Goal: Task Accomplishment & Management: Complete application form

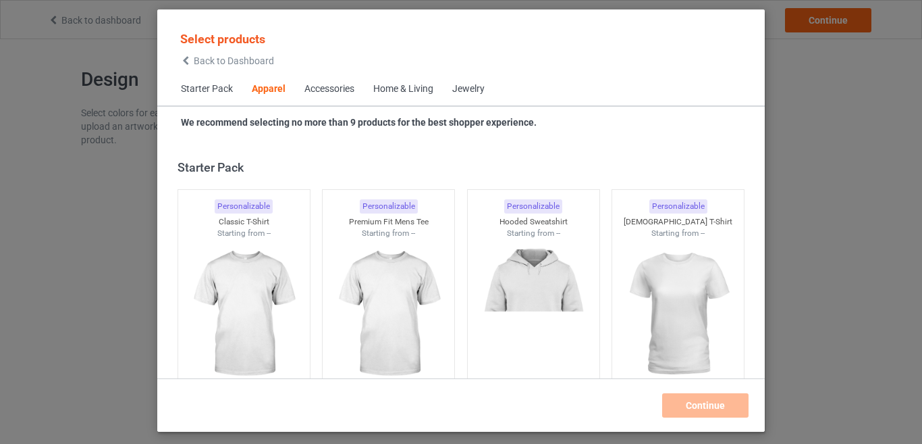
scroll to position [503, 0]
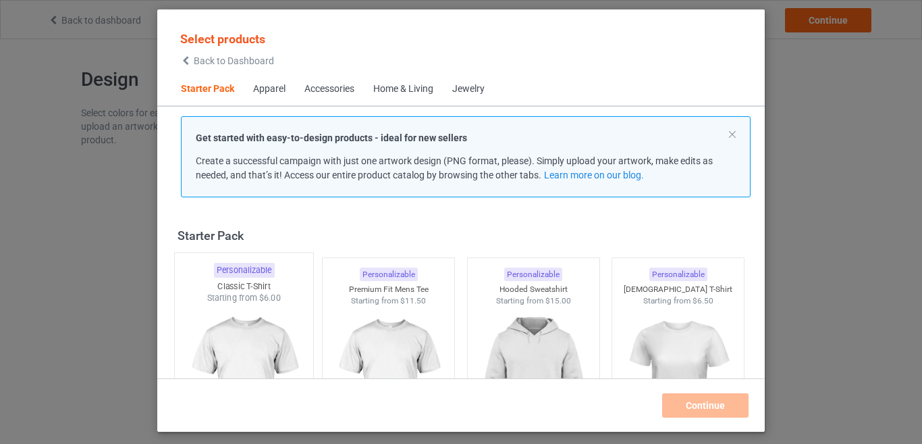
click at [266, 353] on img at bounding box center [243, 383] width 127 height 159
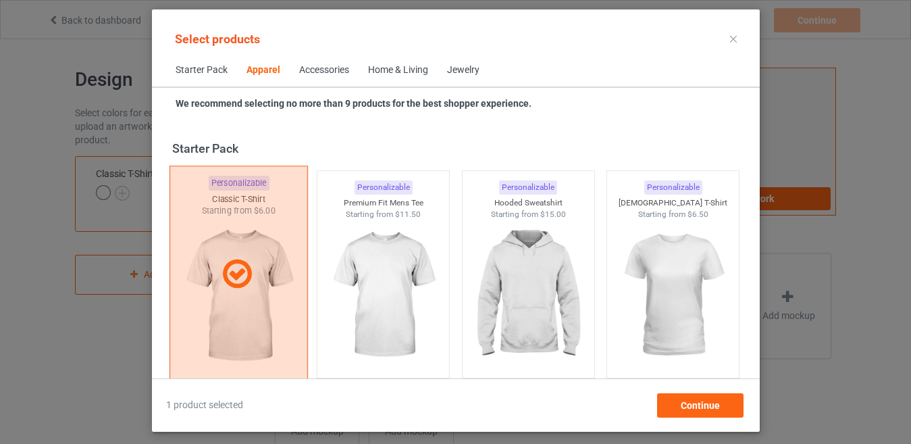
click at [277, 300] on div at bounding box center [238, 274] width 138 height 217
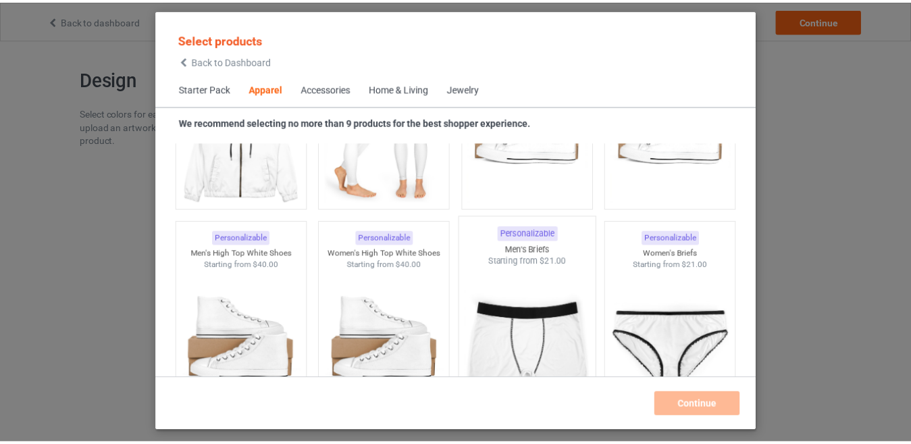
scroll to position [1688, 0]
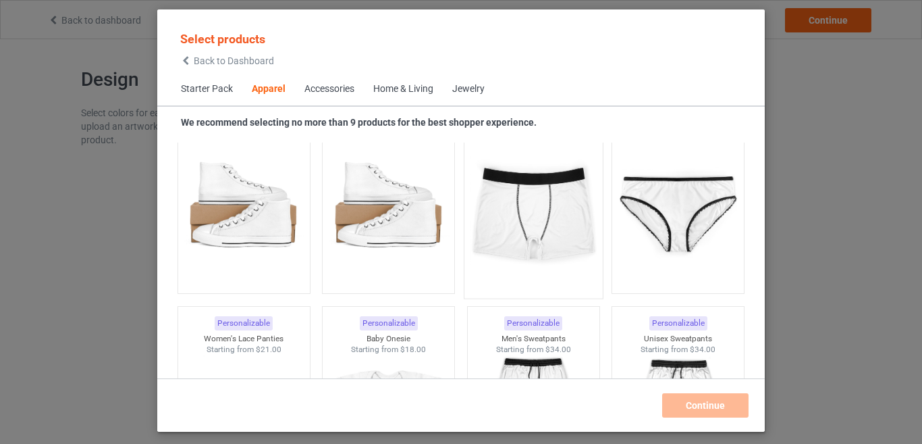
click at [531, 281] on img at bounding box center [533, 211] width 127 height 159
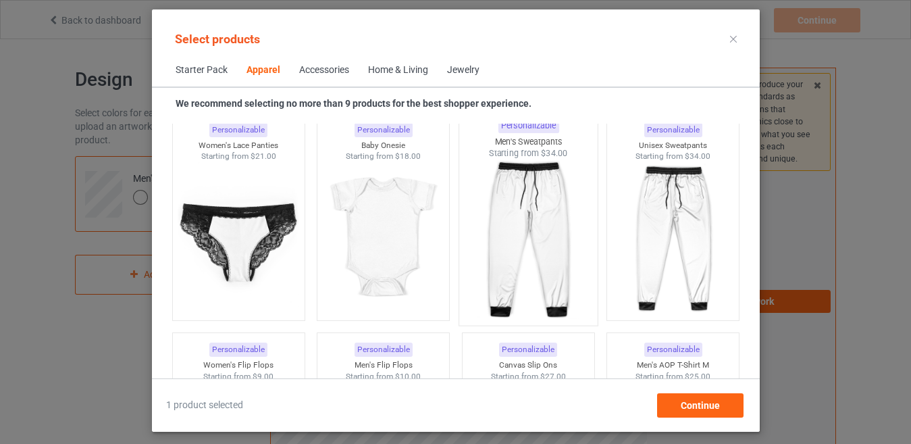
scroll to position [1891, 0]
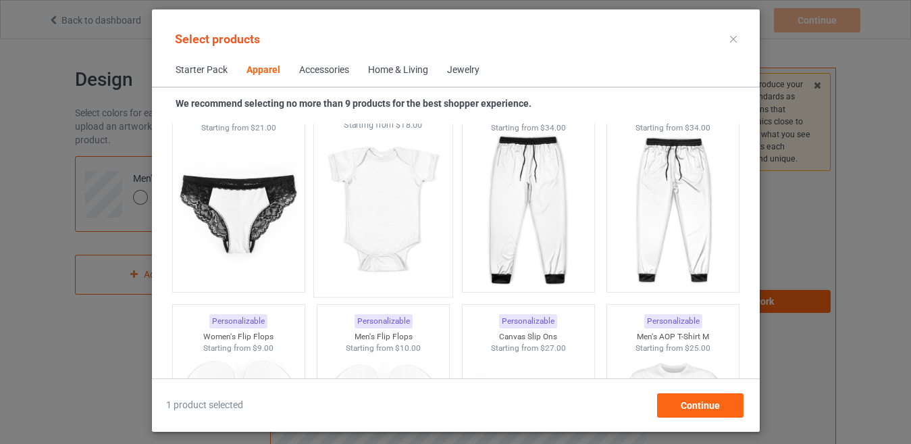
click at [390, 189] on img at bounding box center [382, 210] width 127 height 159
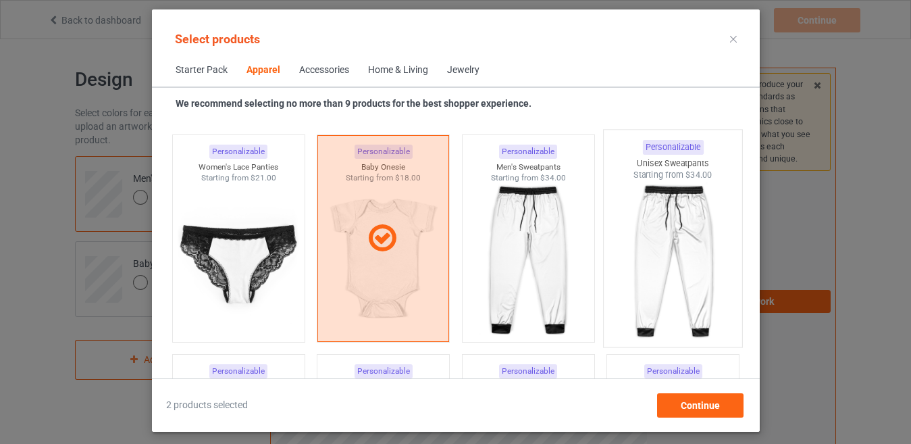
scroll to position [1823, 0]
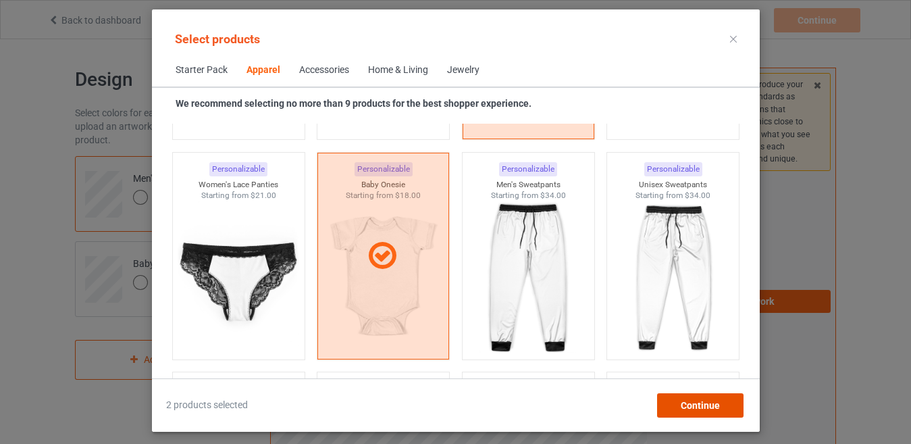
click at [695, 400] on span "Continue" at bounding box center [699, 405] width 39 height 11
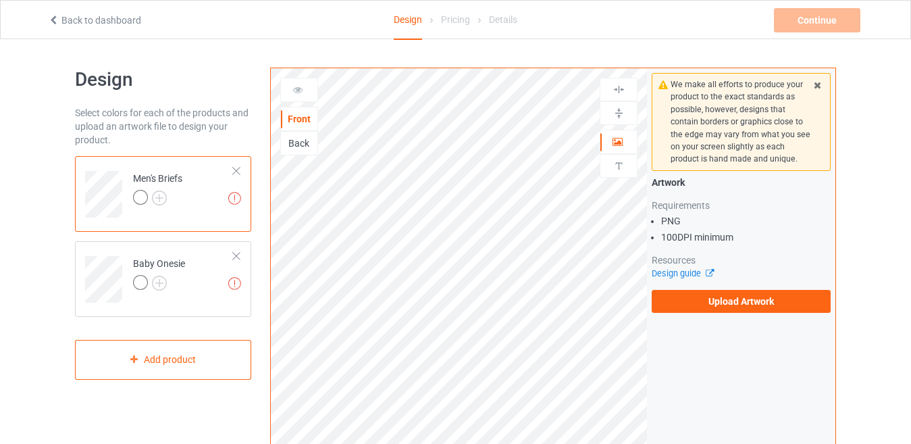
click at [236, 168] on div at bounding box center [236, 170] width 9 height 9
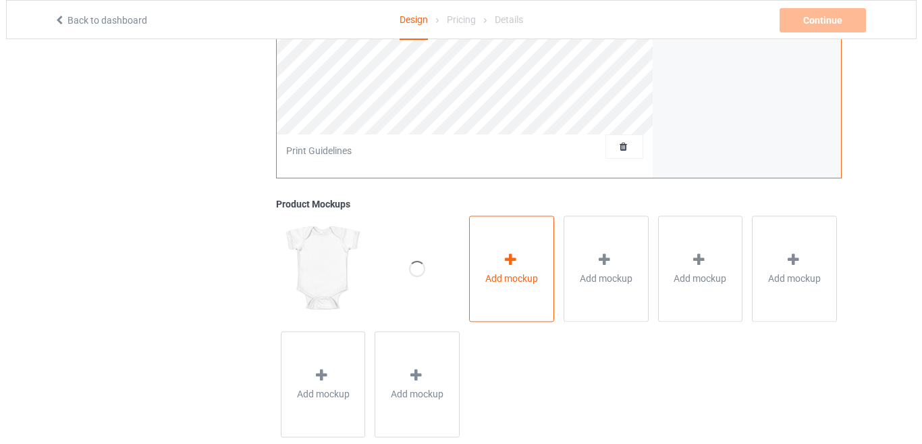
scroll to position [430, 0]
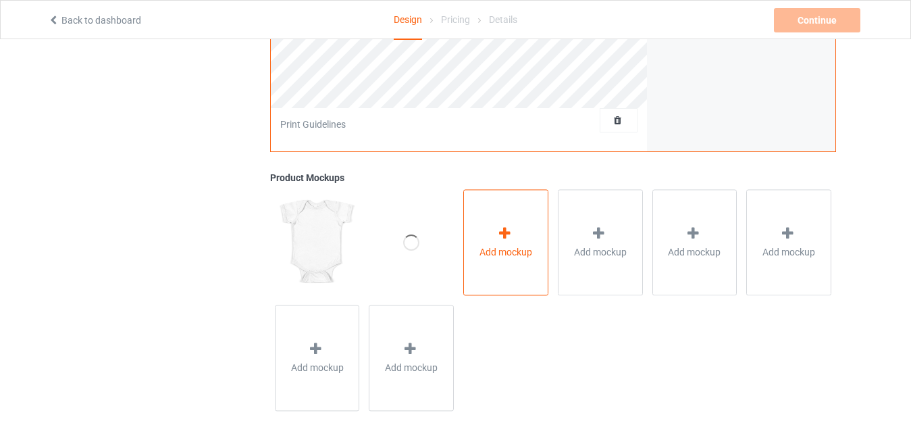
click at [497, 248] on span "Add mockup" at bounding box center [505, 252] width 53 height 14
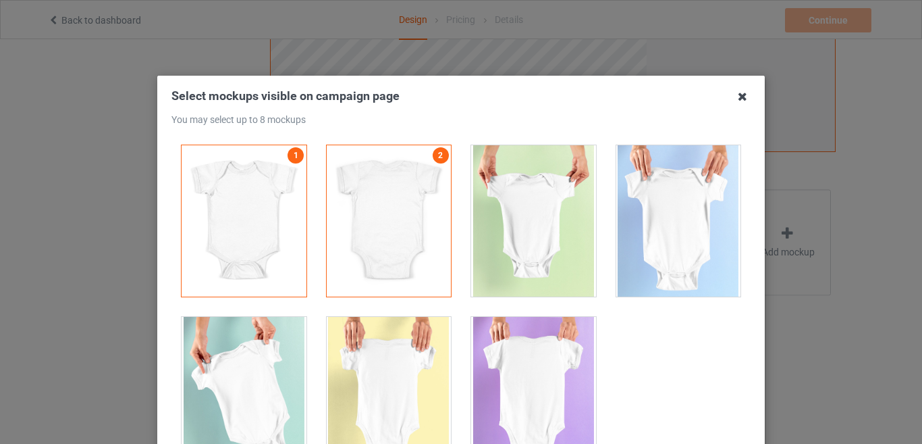
click at [739, 97] on icon at bounding box center [743, 97] width 22 height 22
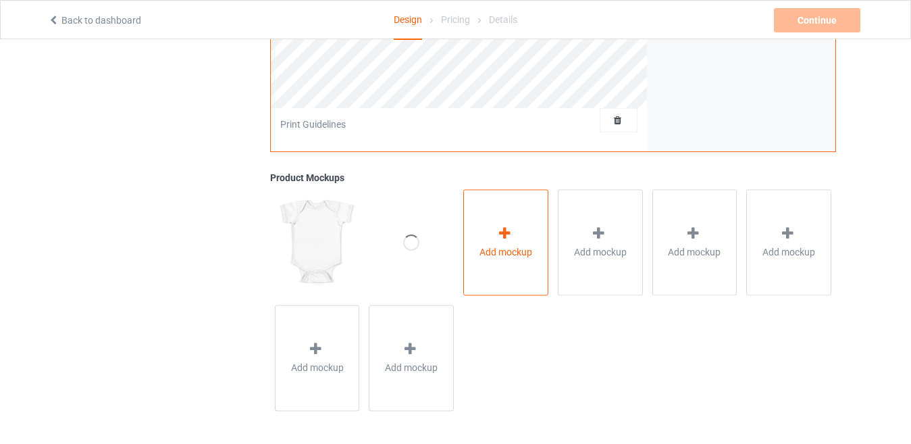
click at [508, 274] on div "Add mockup" at bounding box center [505, 242] width 85 height 106
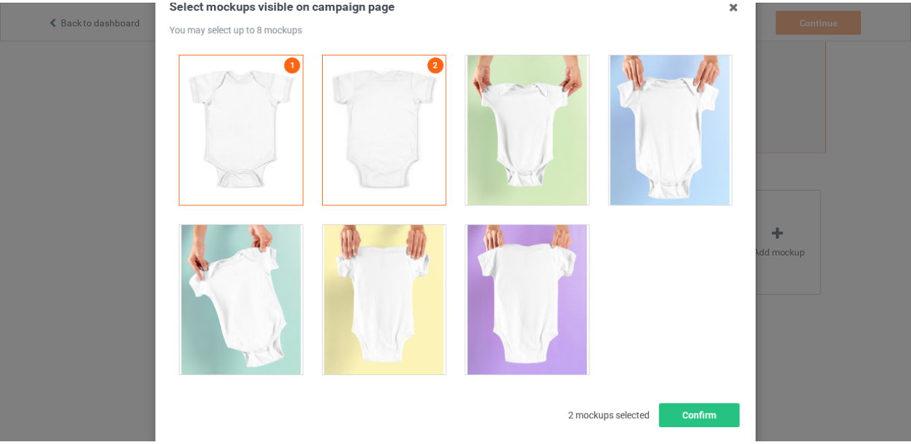
scroll to position [0, 0]
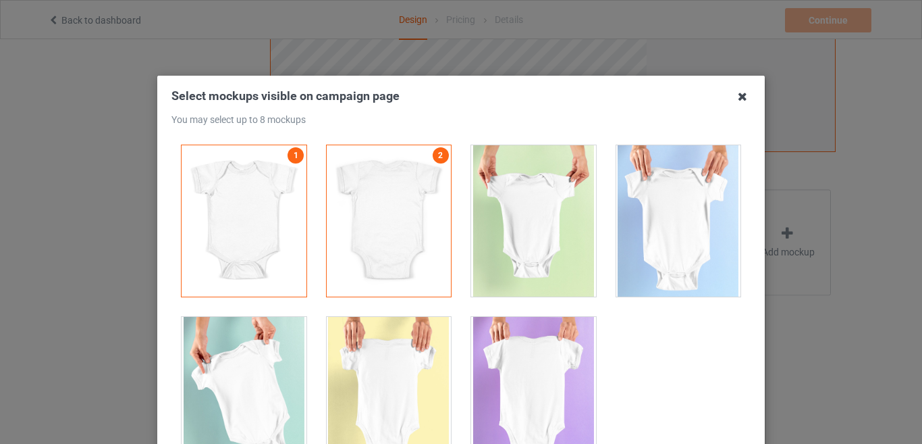
click at [740, 97] on icon at bounding box center [743, 97] width 22 height 22
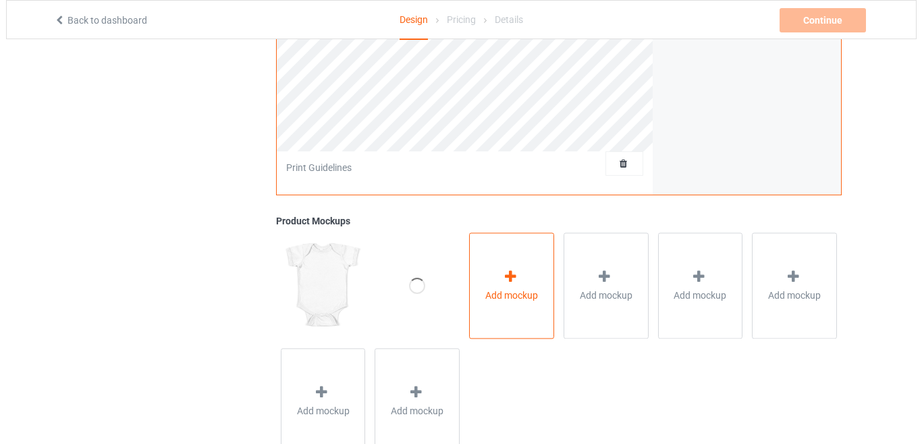
scroll to position [405, 0]
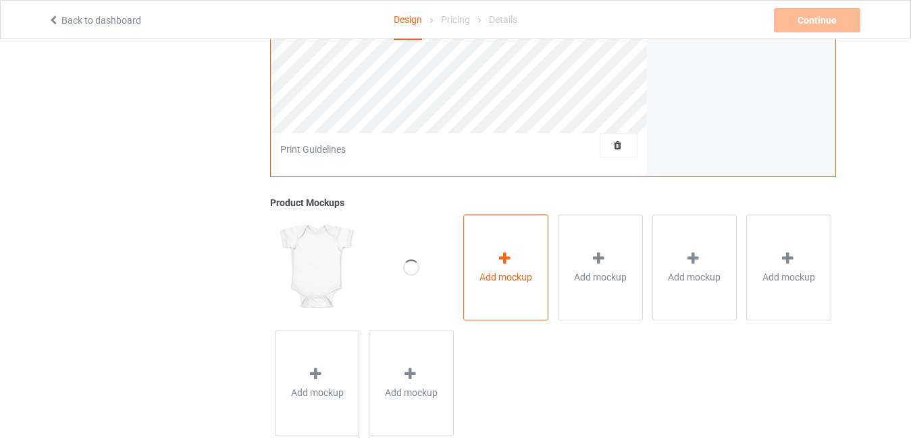
click at [509, 262] on icon at bounding box center [504, 258] width 17 height 14
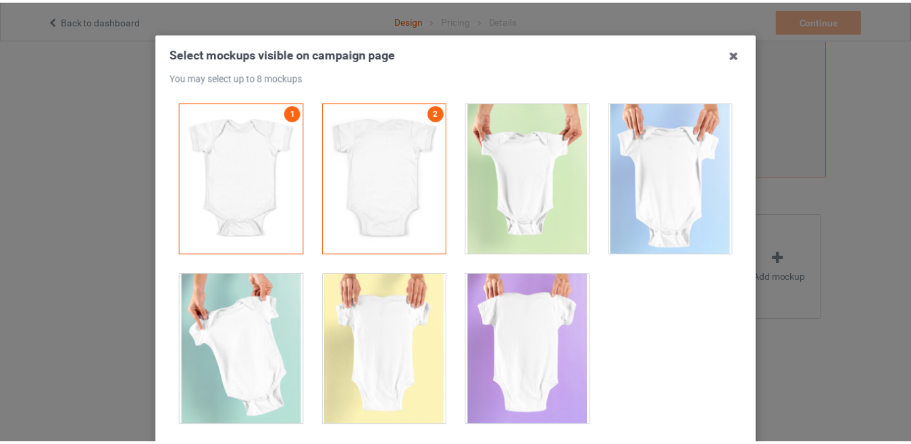
scroll to position [0, 0]
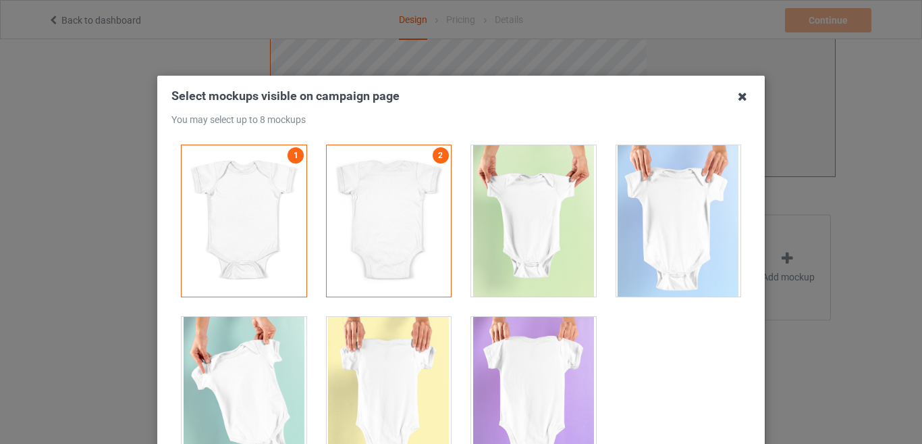
click at [735, 97] on icon at bounding box center [743, 97] width 22 height 22
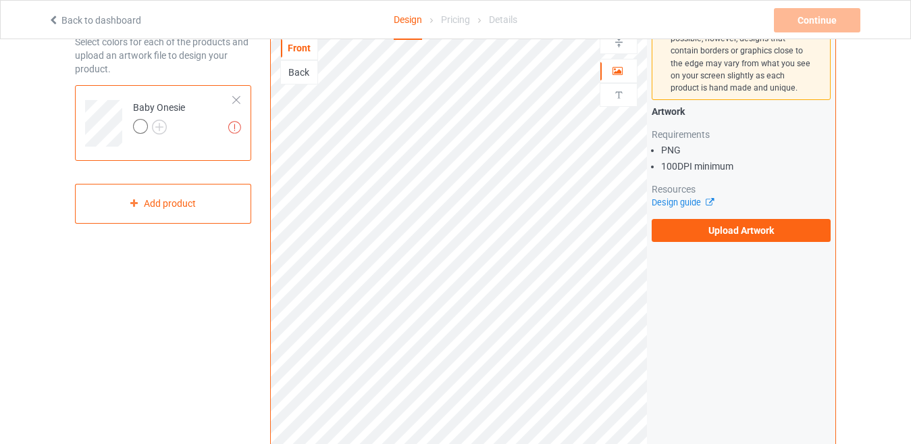
scroll to position [68, 0]
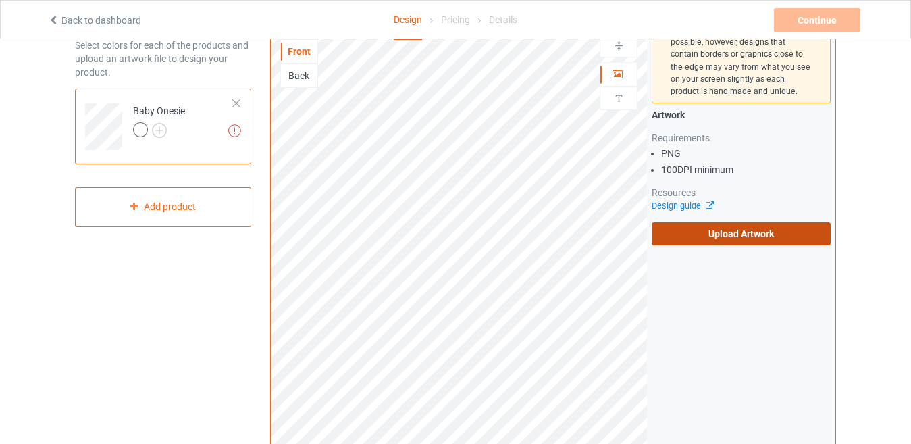
click at [730, 241] on label "Upload Artwork" at bounding box center [741, 233] width 179 height 23
click at [0, 0] on input "Upload Artwork" at bounding box center [0, 0] width 0 height 0
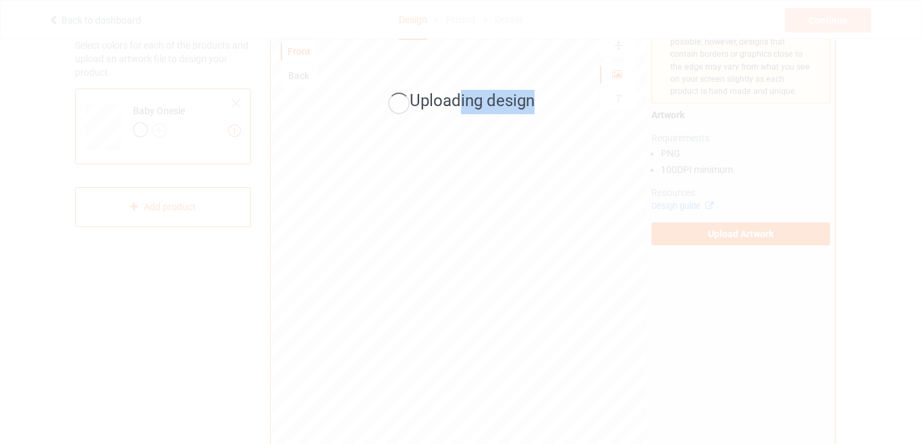
drag, startPoint x: 523, startPoint y: 98, endPoint x: 467, endPoint y: 103, distance: 55.6
click at [462, 103] on div "Uploading design" at bounding box center [462, 102] width 352 height 24
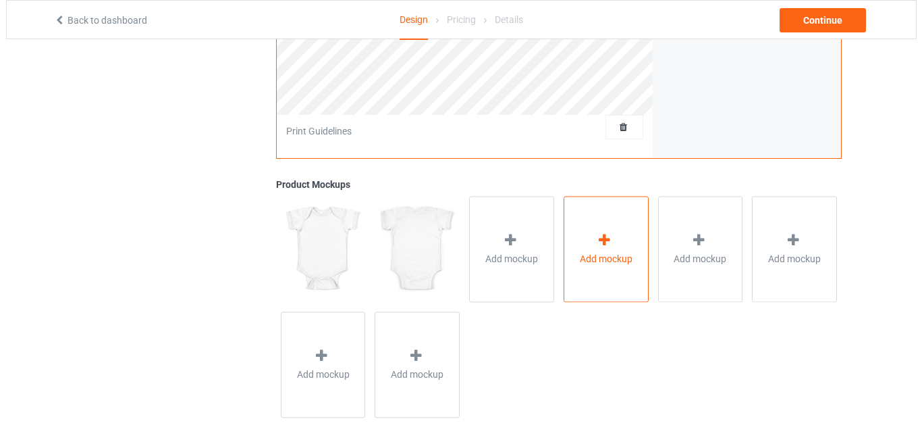
scroll to position [430, 0]
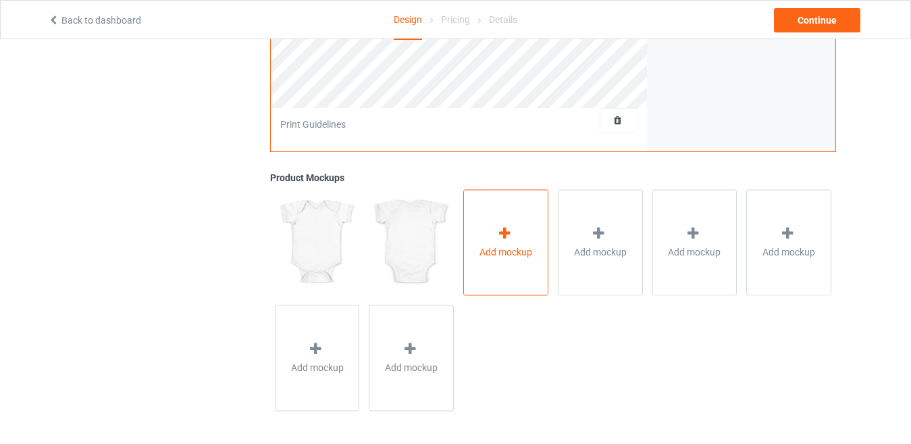
click at [506, 238] on icon at bounding box center [504, 233] width 17 height 14
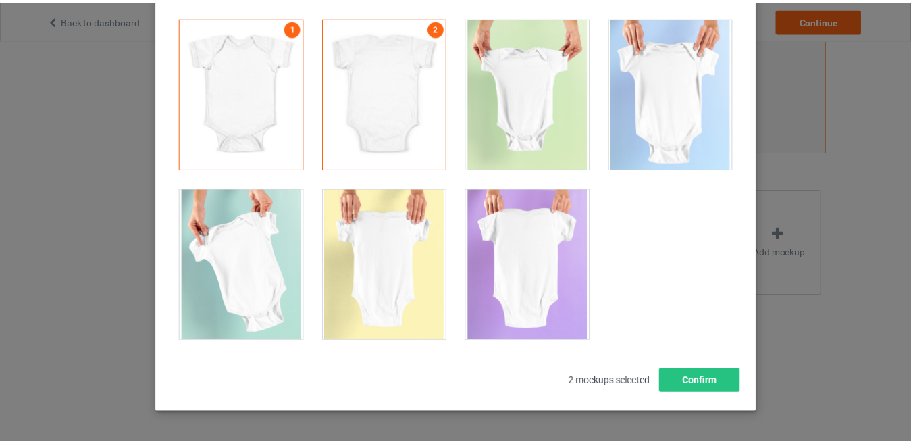
scroll to position [104, 0]
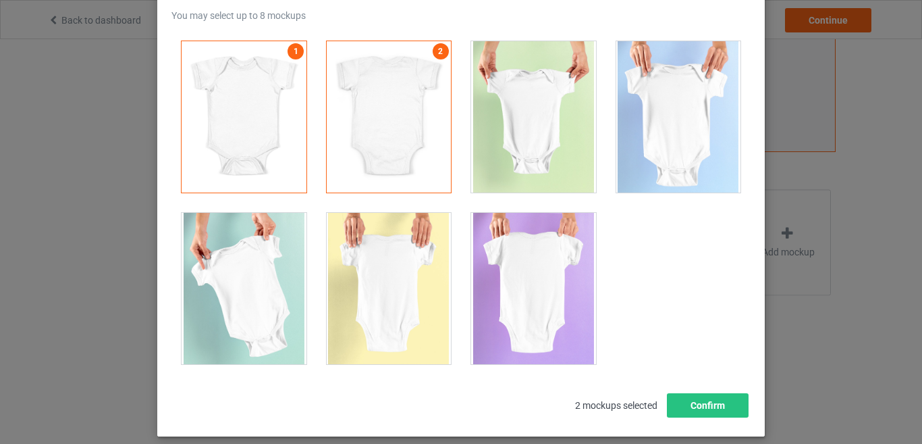
click at [540, 170] on div at bounding box center [533, 116] width 125 height 151
click at [654, 158] on div at bounding box center [679, 116] width 125 height 151
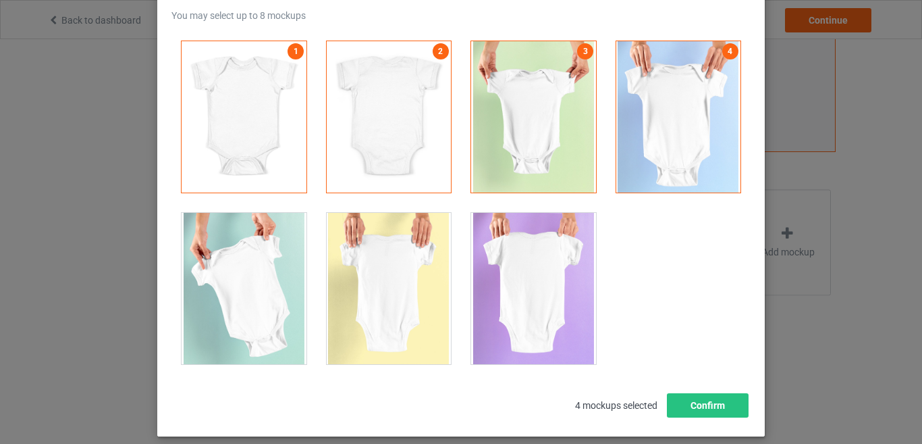
click at [251, 297] on div at bounding box center [244, 288] width 125 height 151
click at [372, 298] on div at bounding box center [389, 288] width 125 height 151
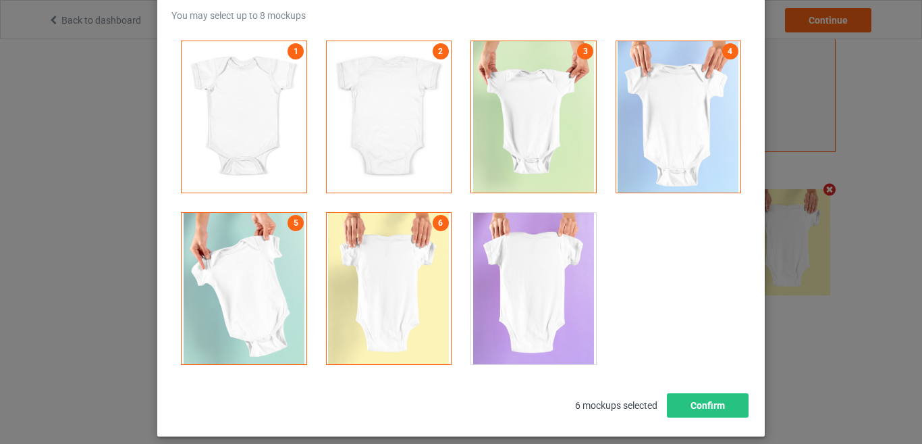
click at [384, 294] on div at bounding box center [389, 288] width 125 height 151
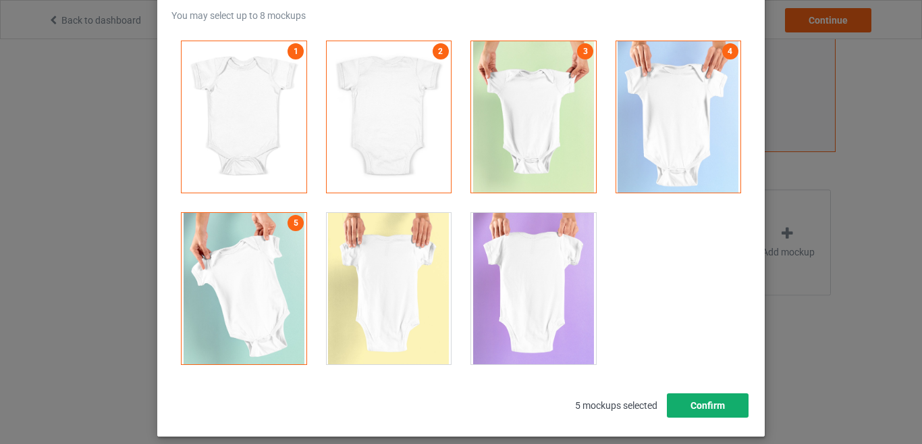
click at [714, 408] on button "Confirm" at bounding box center [708, 405] width 82 height 24
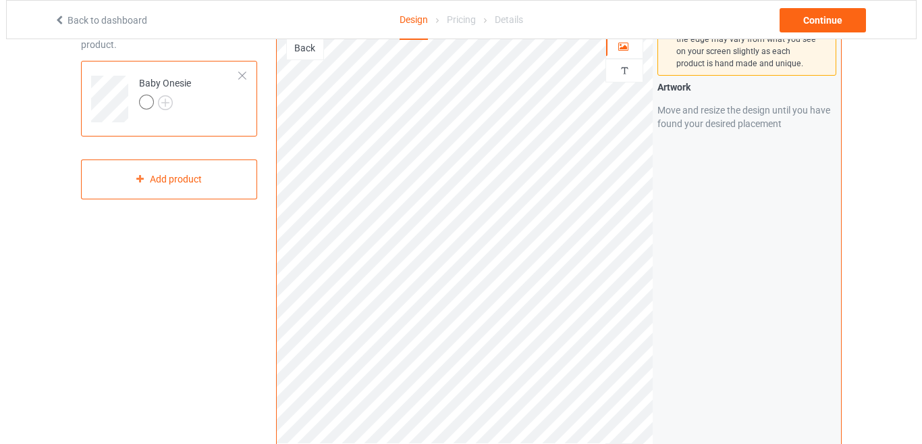
scroll to position [0, 0]
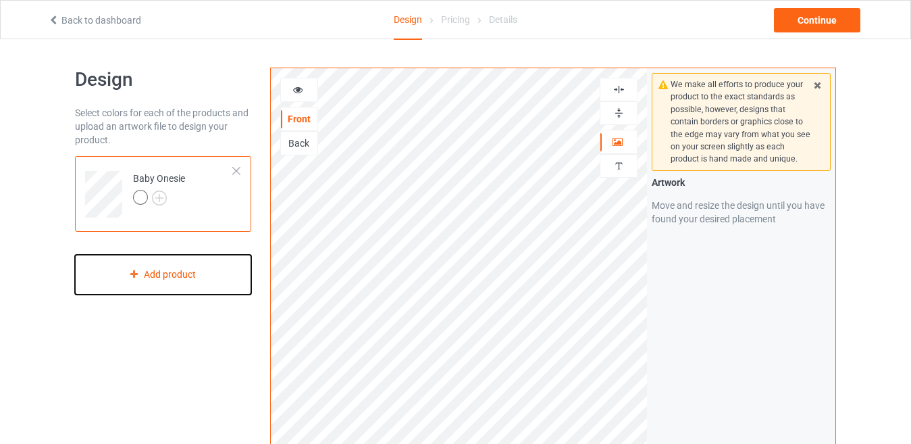
click at [192, 273] on div "Add product" at bounding box center [163, 275] width 176 height 40
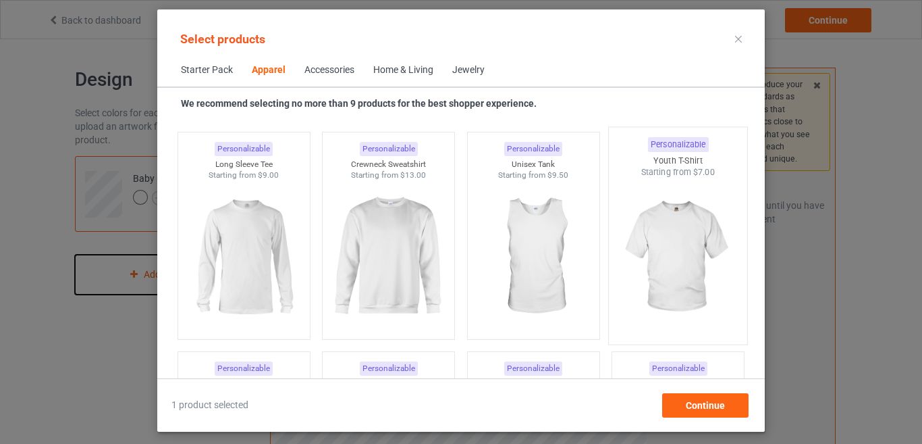
scroll to position [908, 0]
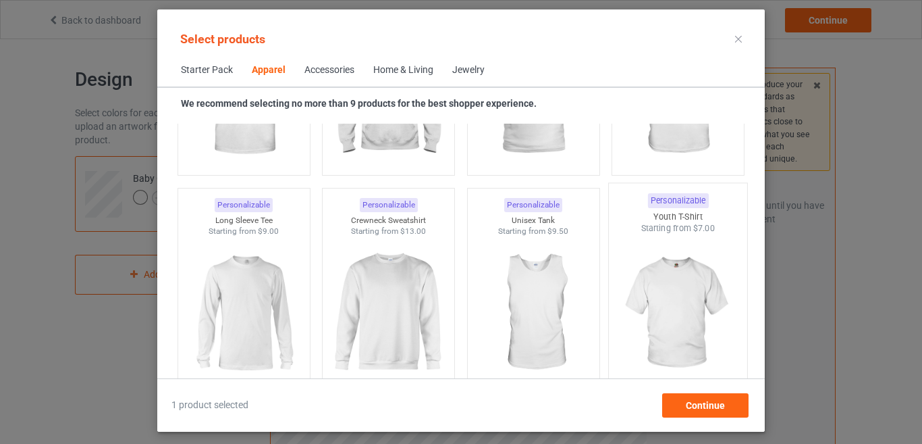
click at [680, 305] on img at bounding box center [678, 313] width 127 height 159
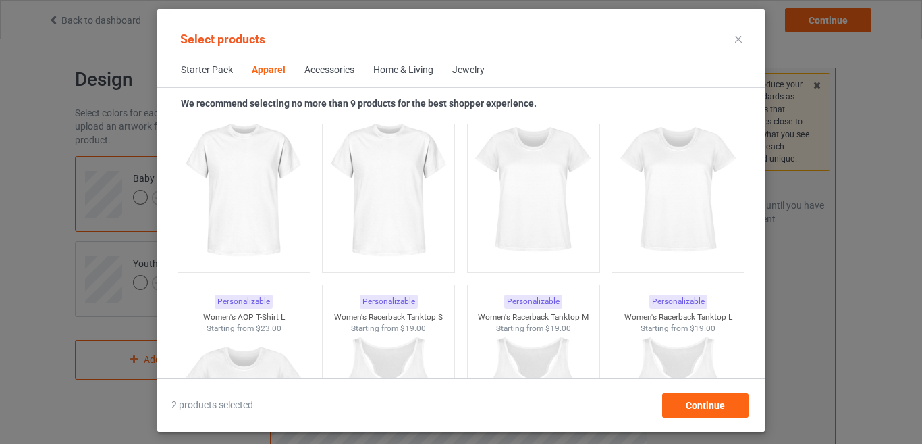
scroll to position [2394, 0]
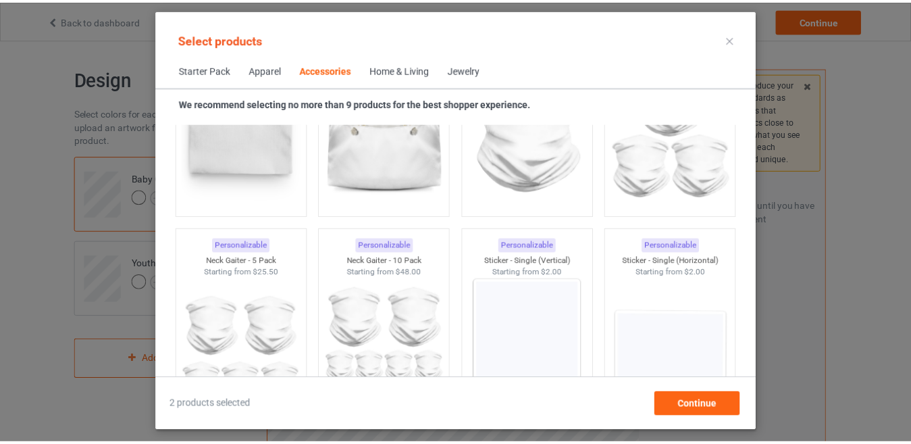
scroll to position [4555, 0]
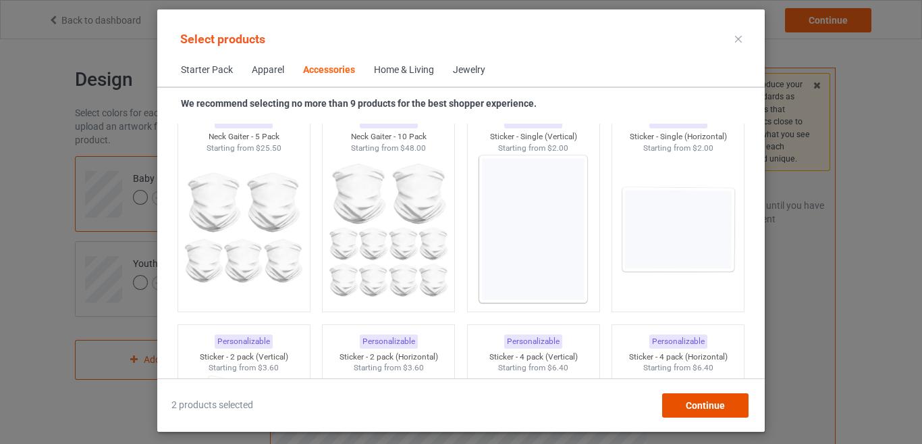
click at [685, 410] on div "Continue" at bounding box center [705, 405] width 86 height 24
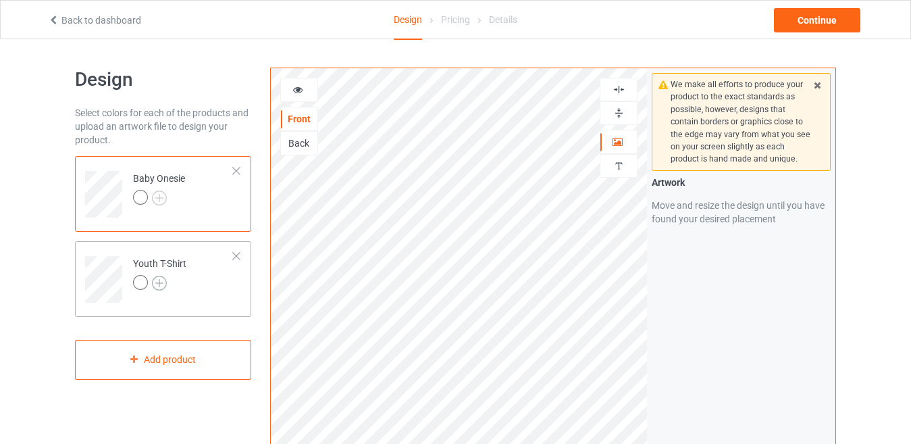
click at [163, 285] on img at bounding box center [159, 283] width 15 height 15
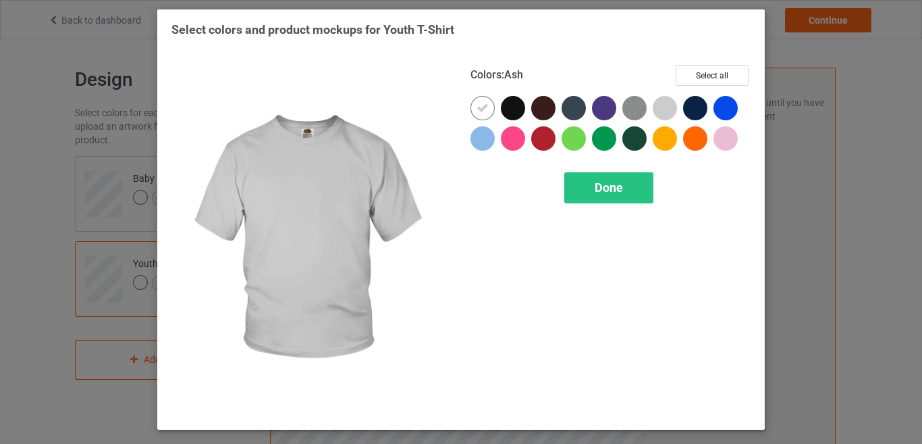
click at [671, 109] on div at bounding box center [665, 108] width 24 height 24
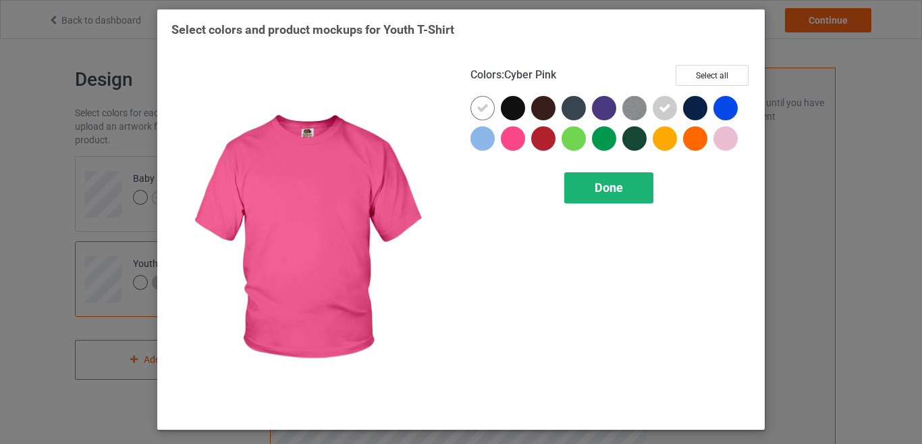
click at [623, 185] on span "Done" at bounding box center [609, 187] width 28 height 14
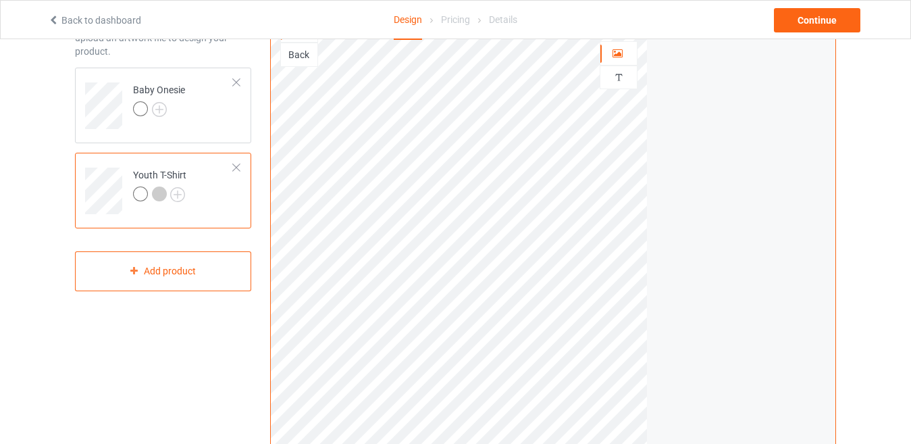
scroll to position [68, 0]
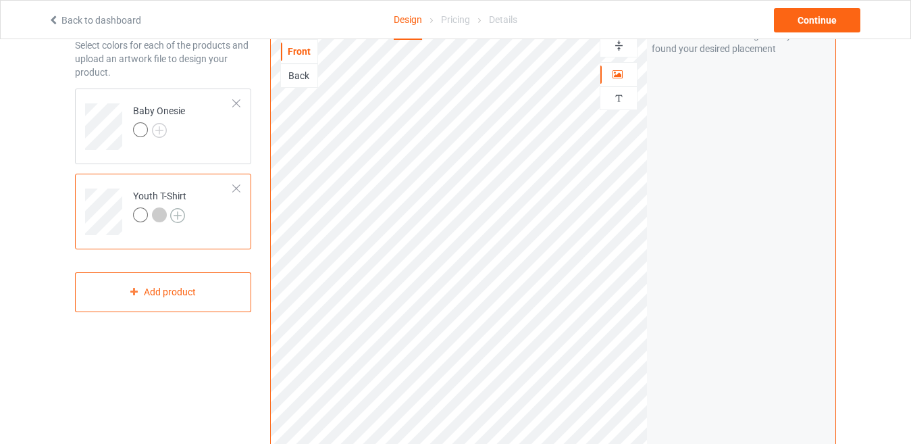
click at [180, 218] on img at bounding box center [177, 215] width 15 height 15
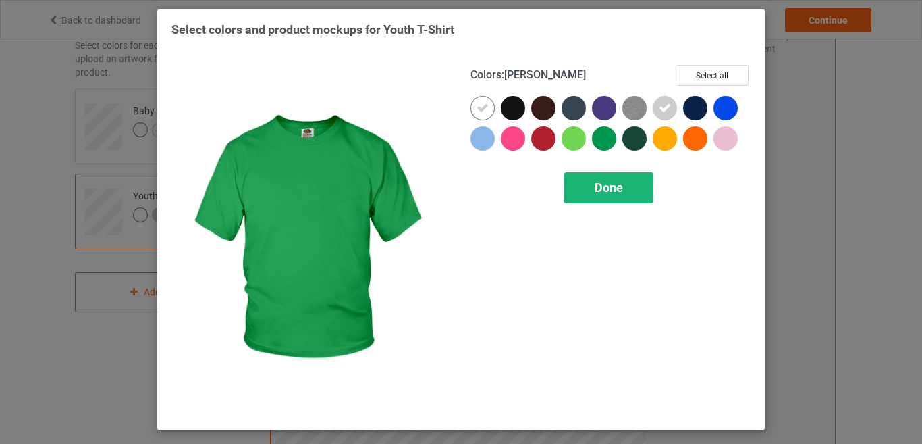
click at [610, 183] on span "Done" at bounding box center [609, 187] width 28 height 14
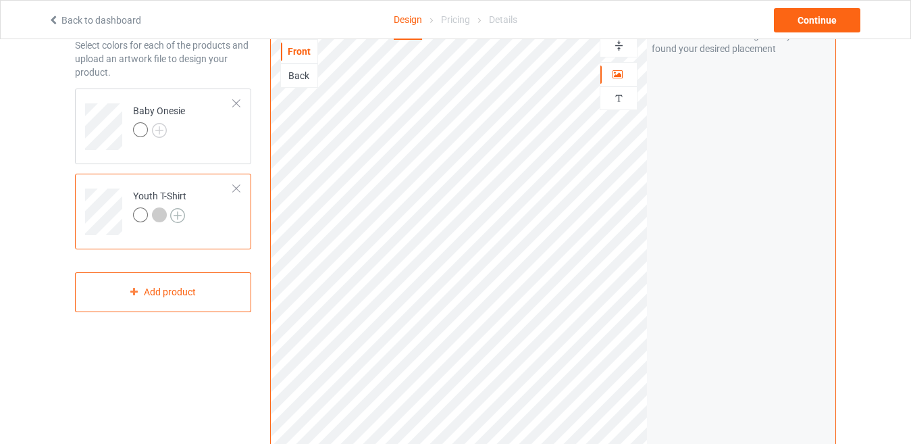
click at [182, 216] on img at bounding box center [177, 215] width 15 height 15
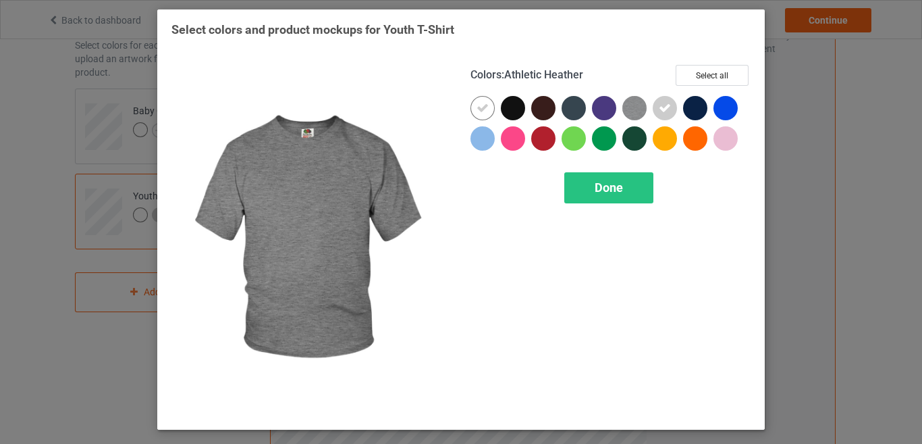
click at [634, 109] on img at bounding box center [635, 108] width 24 height 24
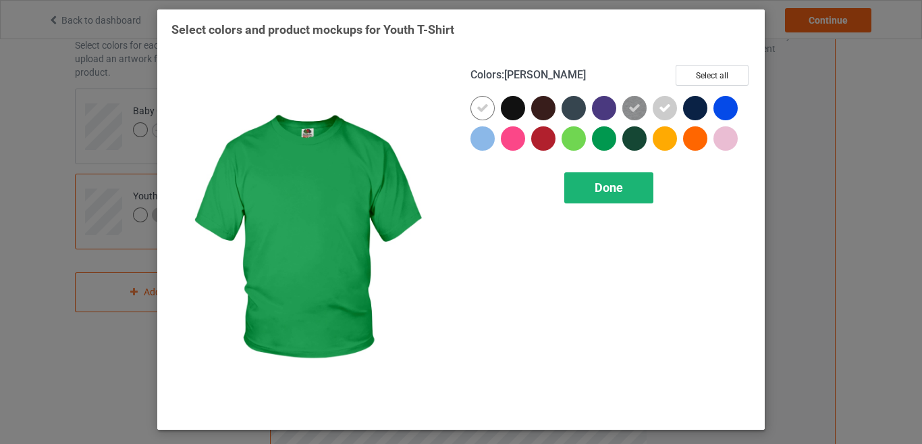
click at [596, 187] on span "Done" at bounding box center [609, 187] width 28 height 14
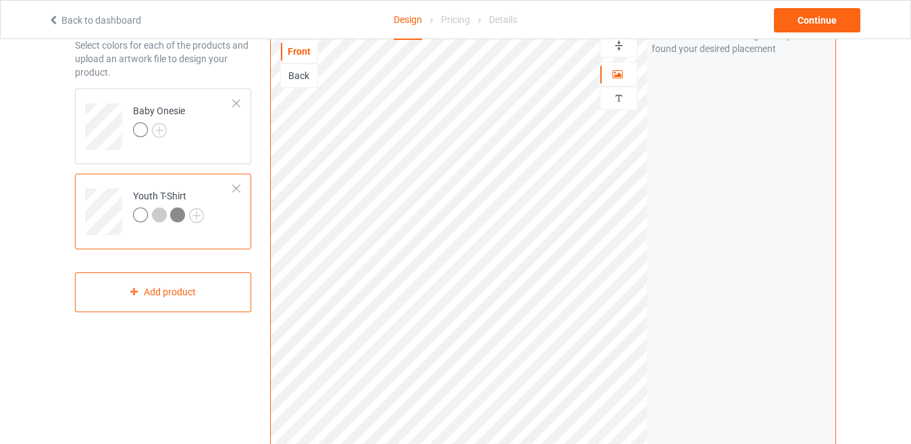
click at [178, 218] on img at bounding box center [177, 214] width 15 height 15
click at [199, 217] on img at bounding box center [196, 215] width 15 height 15
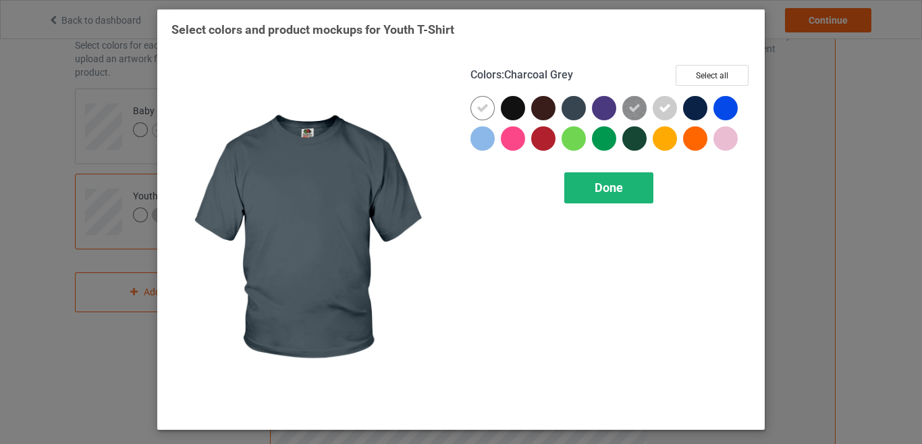
click at [614, 192] on span "Done" at bounding box center [609, 187] width 28 height 14
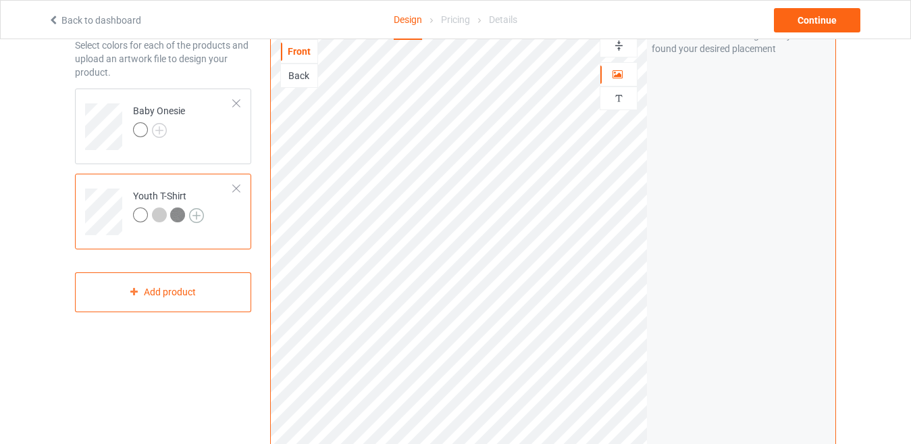
click at [195, 217] on img at bounding box center [196, 215] width 15 height 15
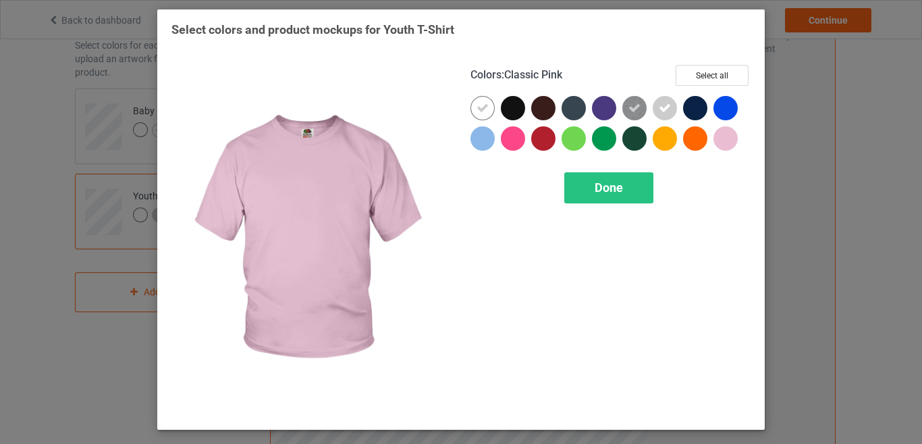
click at [728, 137] on div at bounding box center [726, 138] width 24 height 24
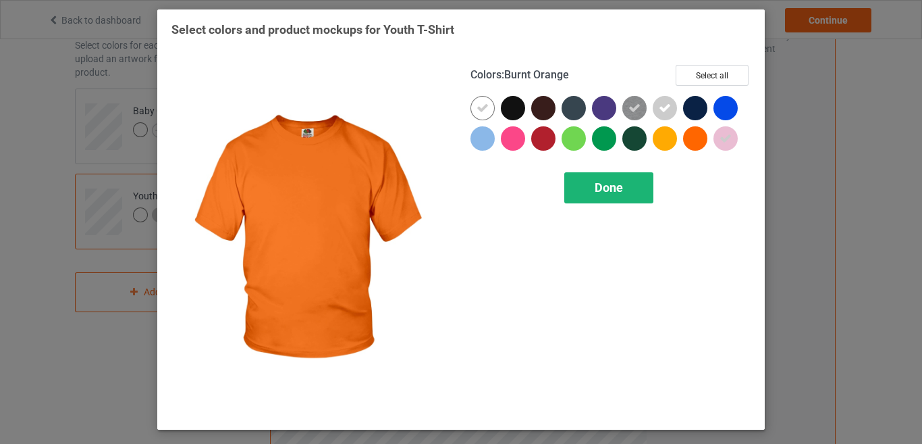
click at [617, 190] on span "Done" at bounding box center [609, 187] width 28 height 14
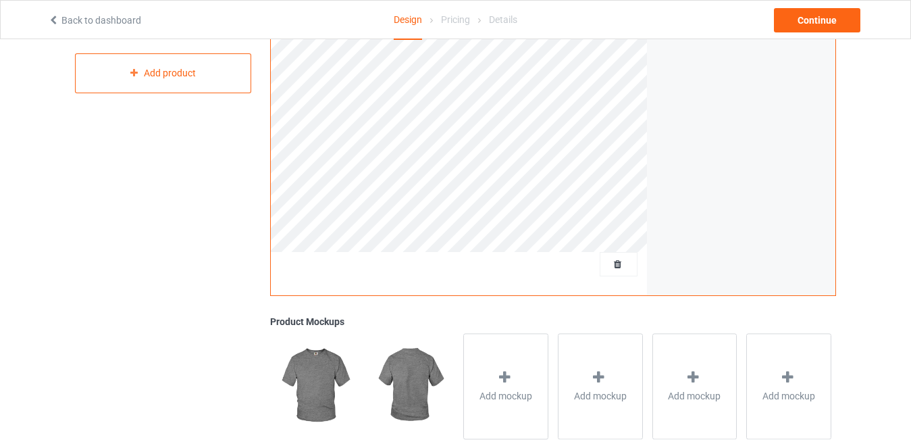
scroll to position [68, 0]
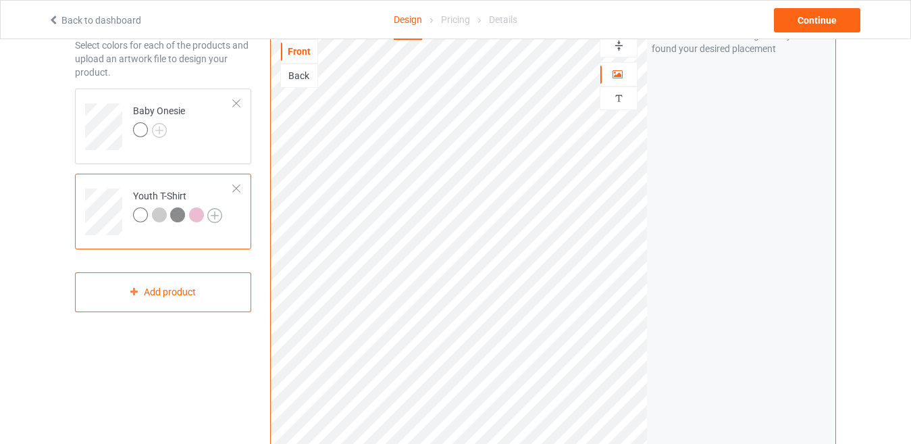
click at [213, 215] on img at bounding box center [214, 215] width 15 height 15
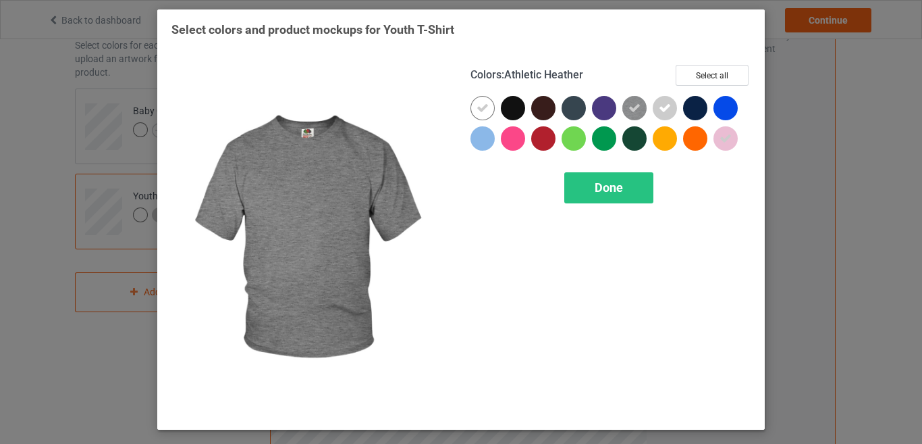
click at [633, 110] on icon at bounding box center [635, 108] width 12 height 12
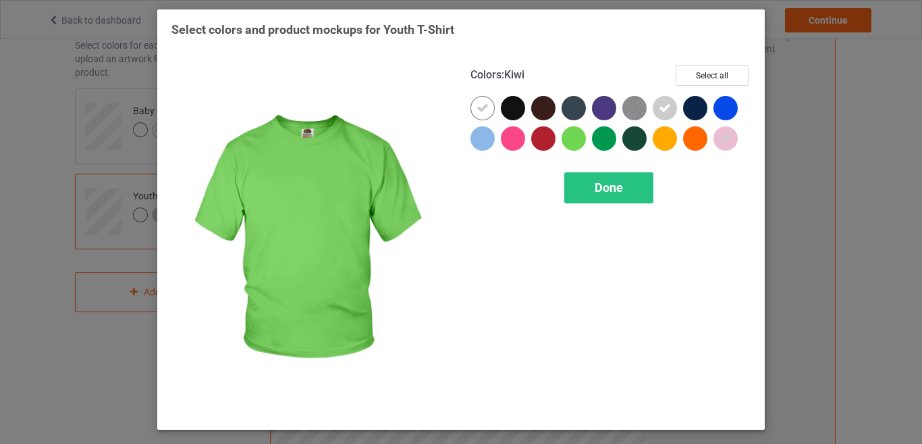
click at [567, 139] on div at bounding box center [574, 138] width 24 height 24
click at [600, 174] on div "Done" at bounding box center [609, 187] width 89 height 31
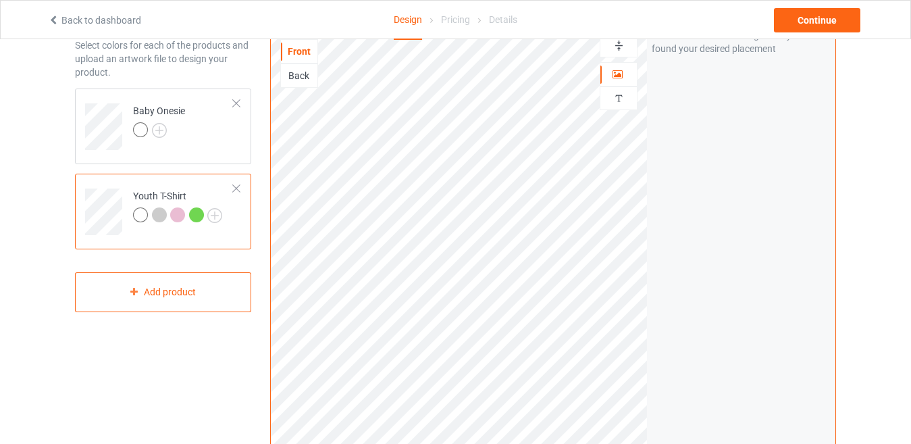
click at [196, 221] on div at bounding box center [196, 214] width 15 height 15
click at [210, 143] on td "Baby Onesie" at bounding box center [183, 122] width 115 height 56
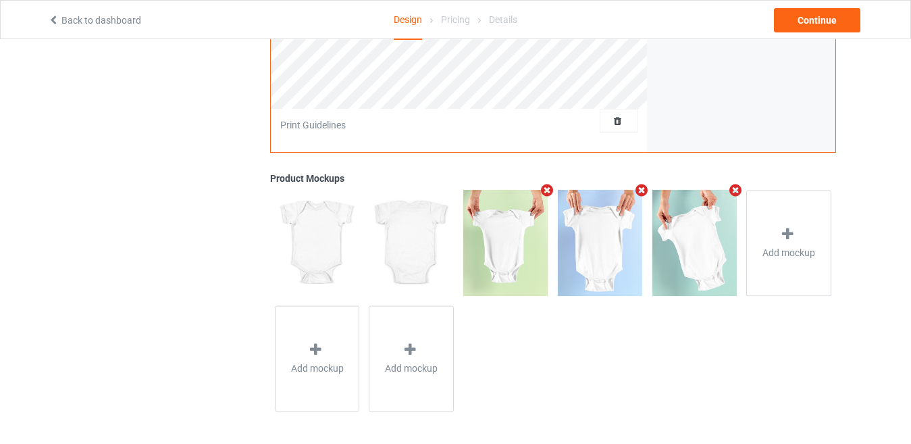
scroll to position [430, 0]
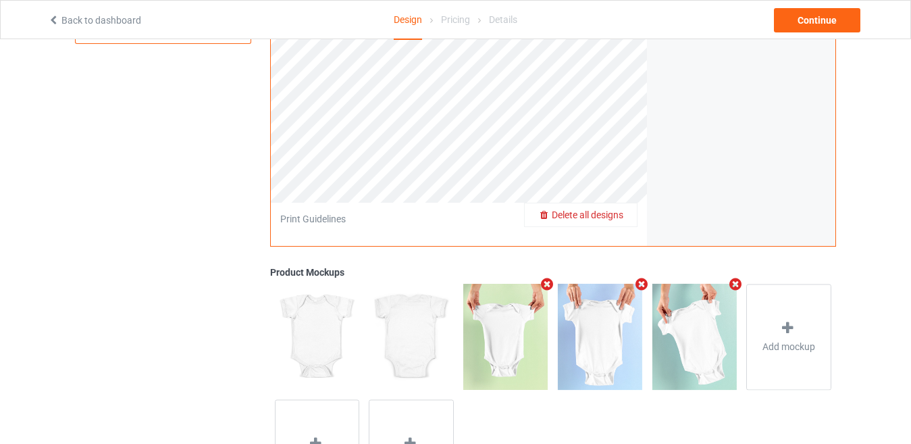
scroll to position [160, 0]
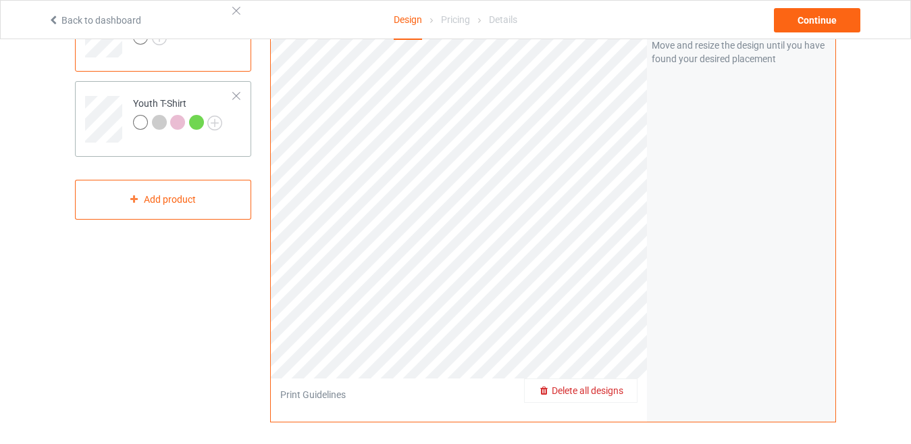
click at [244, 137] on div "Youth T-Shirt" at bounding box center [163, 119] width 176 height 76
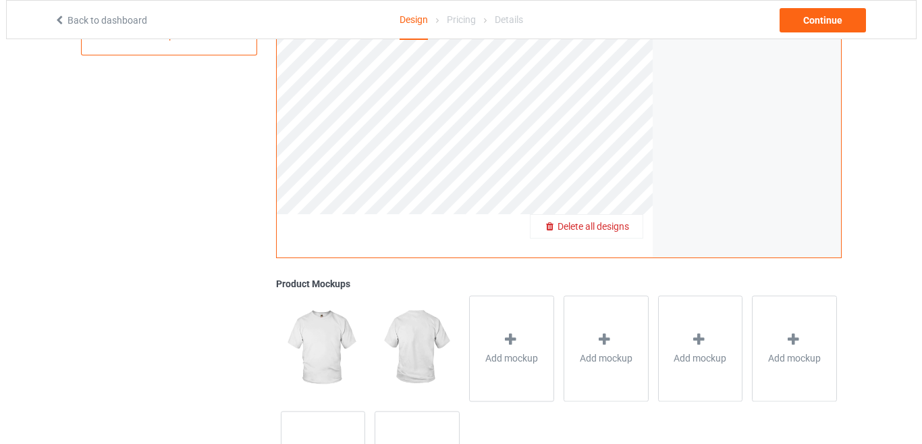
scroll to position [430, 0]
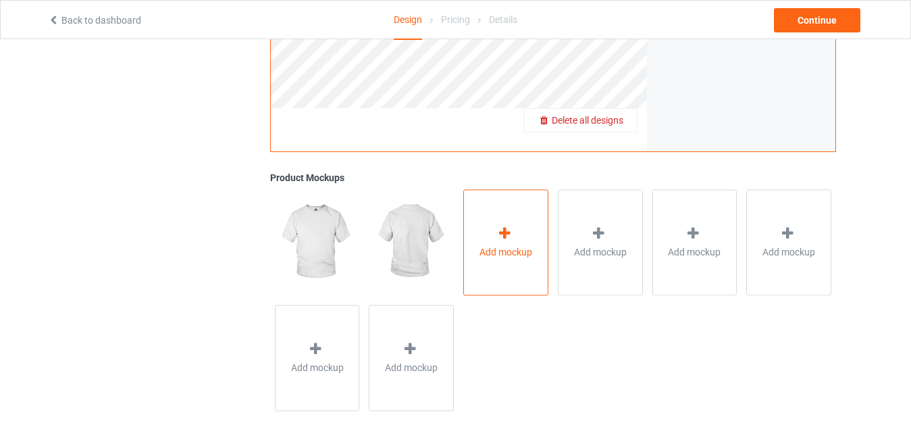
click at [499, 237] on icon at bounding box center [504, 233] width 17 height 14
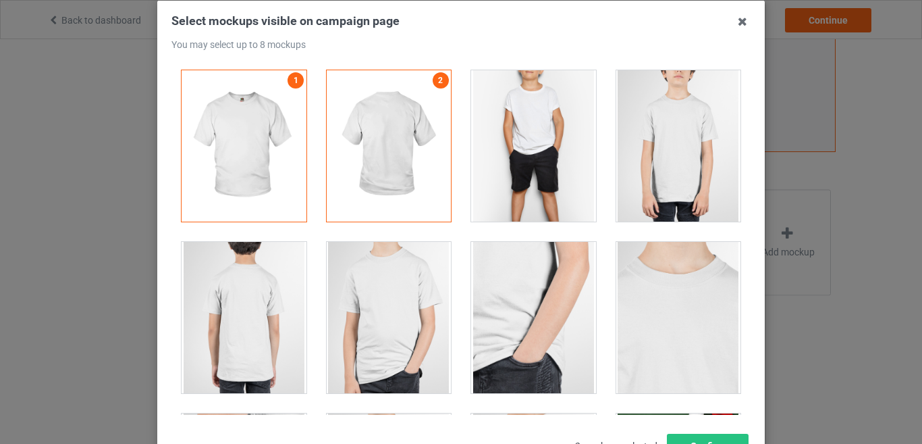
scroll to position [94, 0]
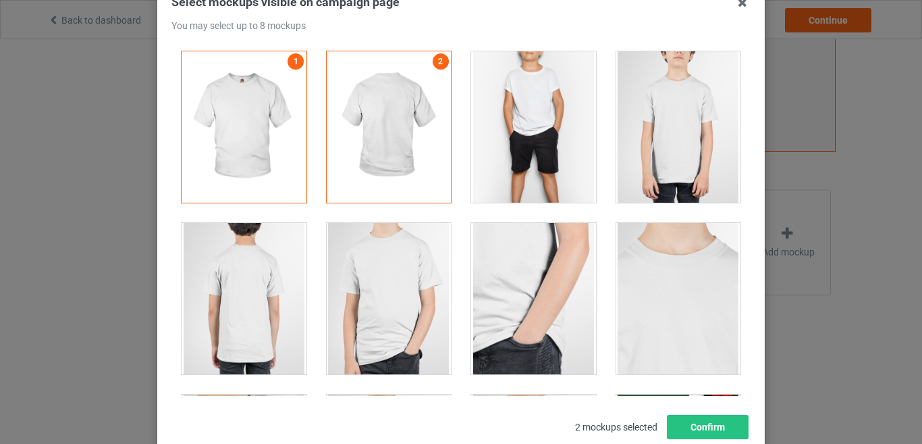
click at [474, 118] on div at bounding box center [533, 126] width 125 height 151
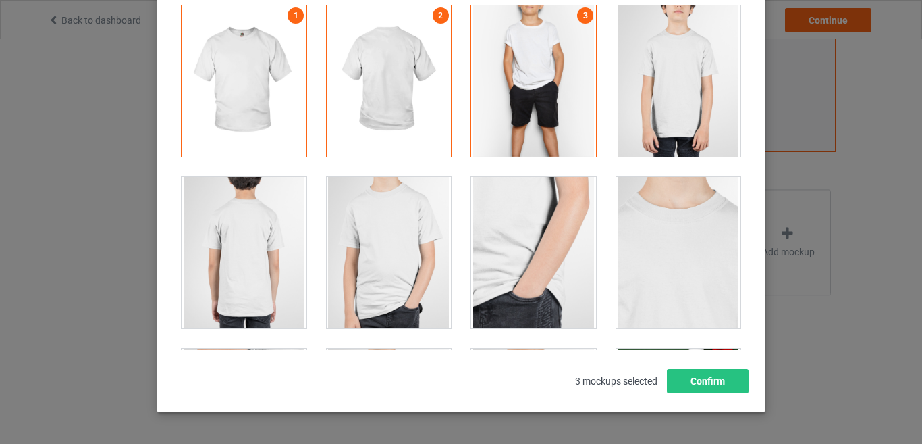
scroll to position [116, 0]
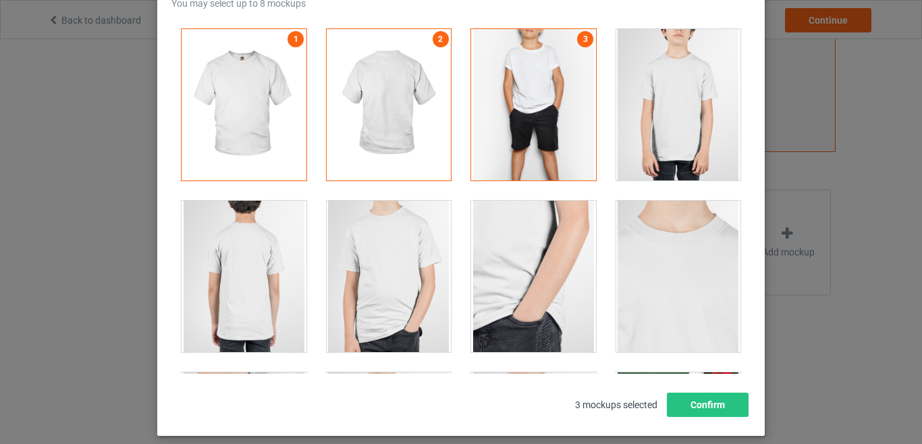
click at [663, 101] on div at bounding box center [679, 104] width 125 height 151
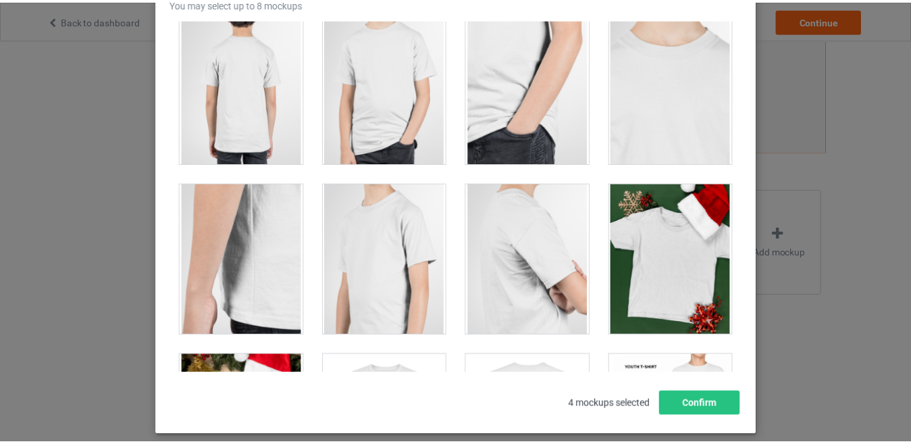
scroll to position [203, 0]
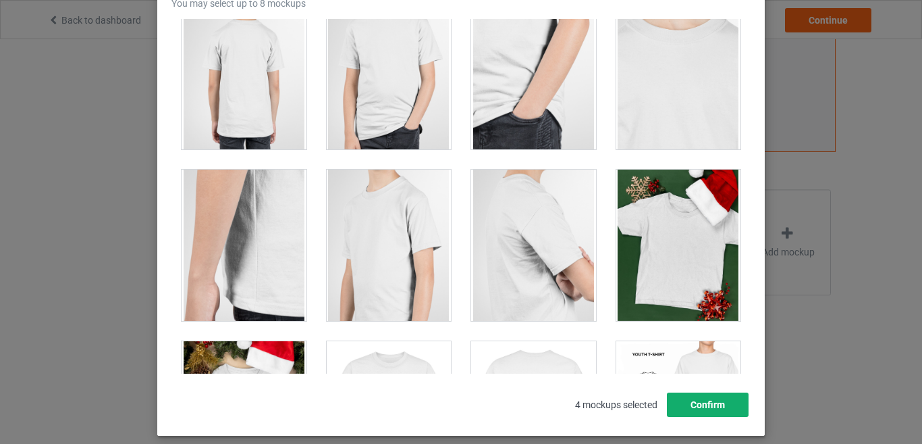
click at [687, 398] on button "Confirm" at bounding box center [708, 404] width 82 height 24
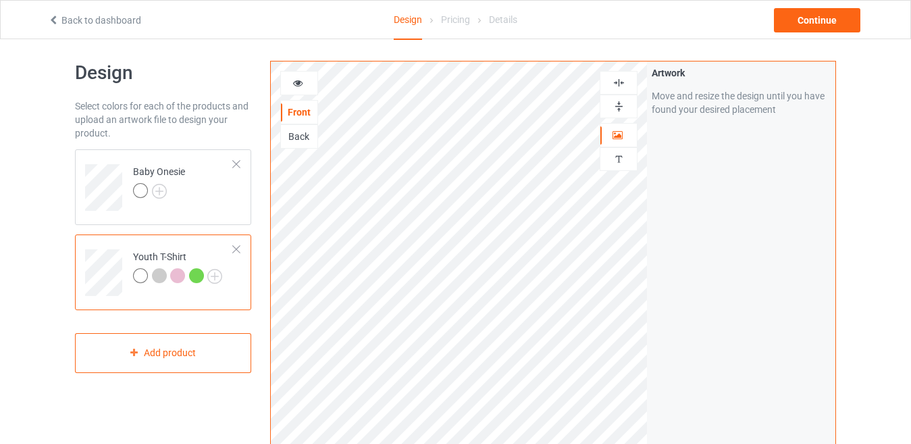
scroll to position [0, 0]
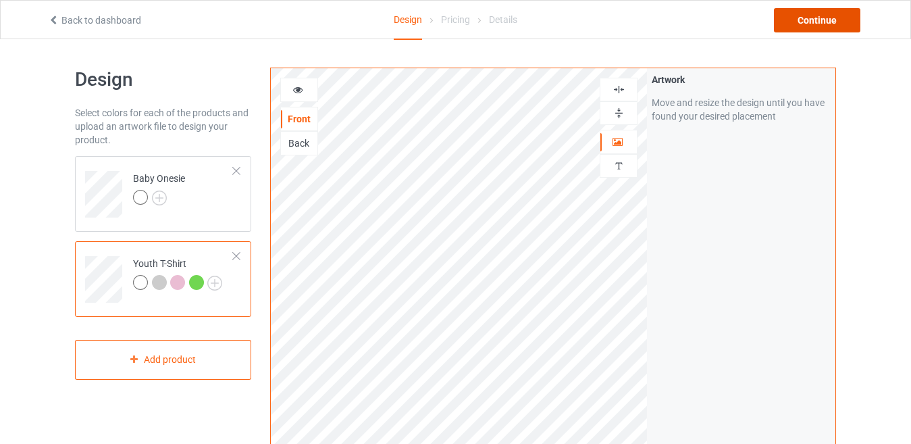
click at [804, 20] on div "Continue" at bounding box center [817, 20] width 86 height 24
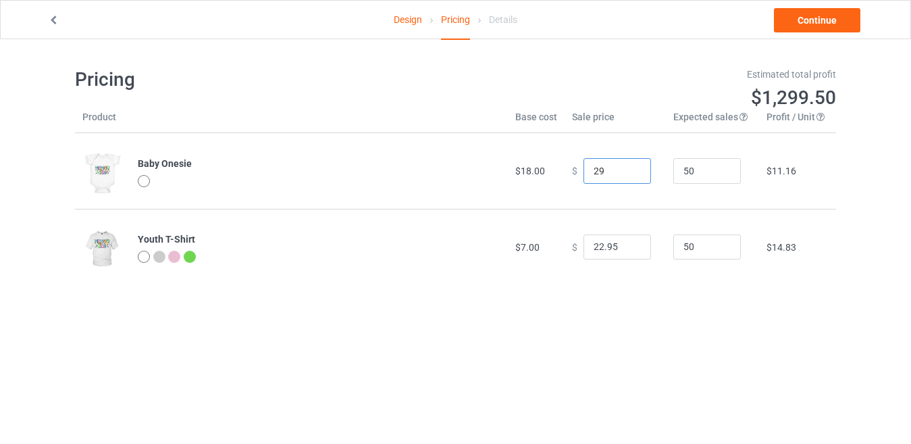
click at [629, 176] on input "29" at bounding box center [617, 171] width 68 height 26
click at [629, 176] on input "28" at bounding box center [617, 171] width 68 height 26
click at [629, 176] on input "27" at bounding box center [617, 171] width 68 height 26
click at [629, 176] on input "26" at bounding box center [617, 171] width 68 height 26
click at [629, 176] on input "25" at bounding box center [617, 171] width 68 height 26
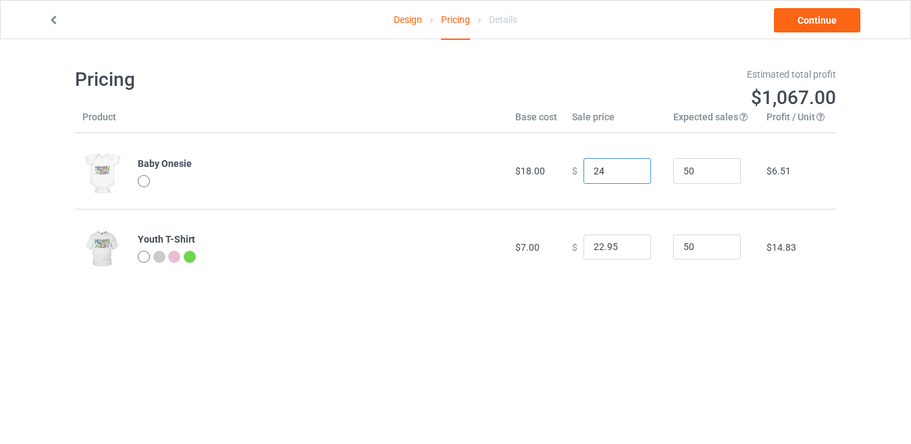
click at [629, 176] on input "24" at bounding box center [617, 171] width 68 height 26
type input "24.00"
click at [629, 249] on input "21.95" at bounding box center [617, 247] width 68 height 26
click at [629, 249] on input "20.95" at bounding box center [617, 247] width 68 height 26
click at [629, 249] on input "19.95" at bounding box center [617, 247] width 68 height 26
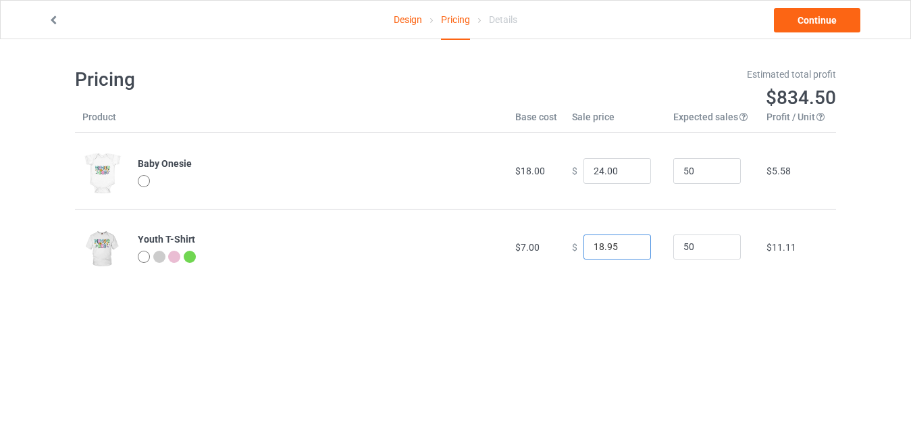
click at [629, 249] on input "18.95" at bounding box center [617, 247] width 68 height 26
click at [629, 249] on input "17.95" at bounding box center [617, 247] width 68 height 26
click at [629, 249] on input "16.95" at bounding box center [617, 247] width 68 height 26
click at [629, 249] on input "15.95" at bounding box center [617, 247] width 68 height 26
click at [630, 242] on input "16.95" at bounding box center [617, 247] width 68 height 26
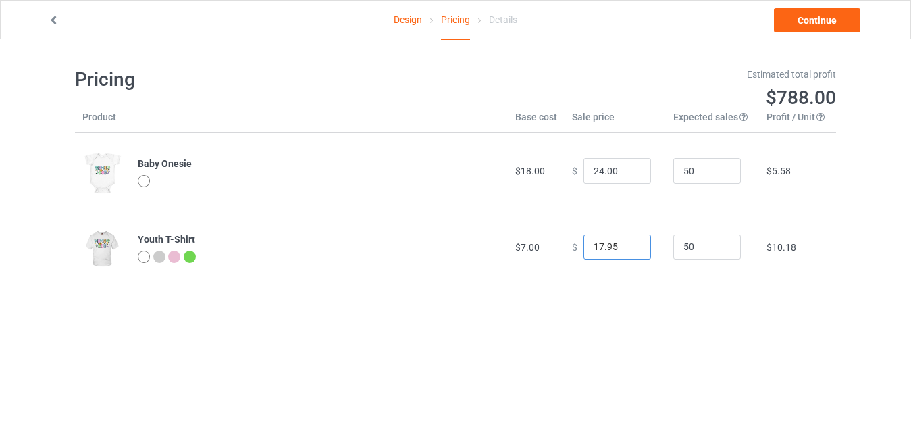
type input "17.95"
click at [630, 242] on input "17.95" at bounding box center [617, 247] width 68 height 26
click at [807, 24] on link "Continue" at bounding box center [817, 20] width 86 height 24
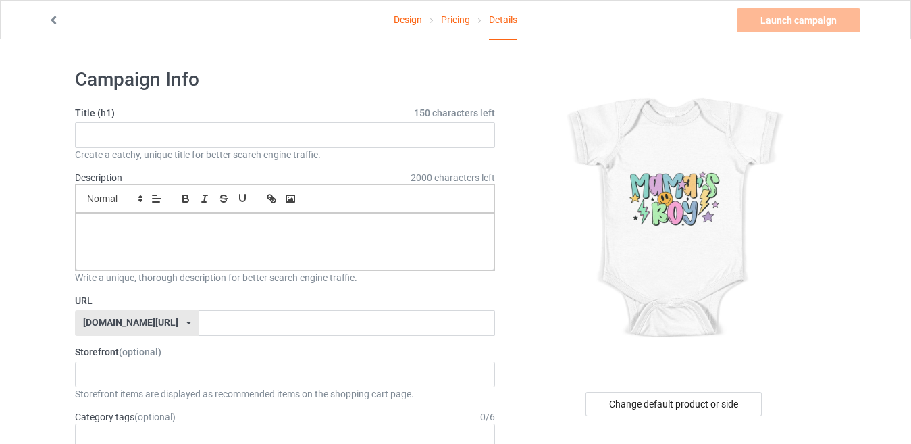
click at [415, 21] on link "Design" at bounding box center [408, 20] width 28 height 38
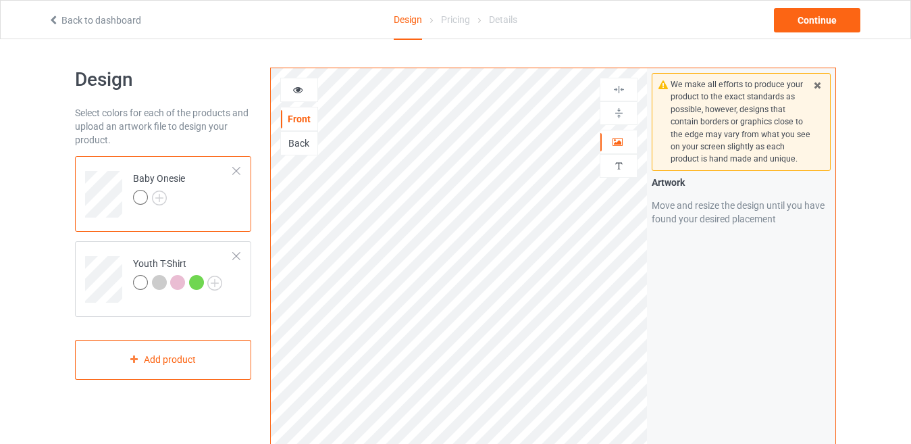
click at [228, 211] on td "Baby Onesie" at bounding box center [183, 189] width 115 height 56
click at [789, 29] on div "Continue" at bounding box center [817, 20] width 86 height 24
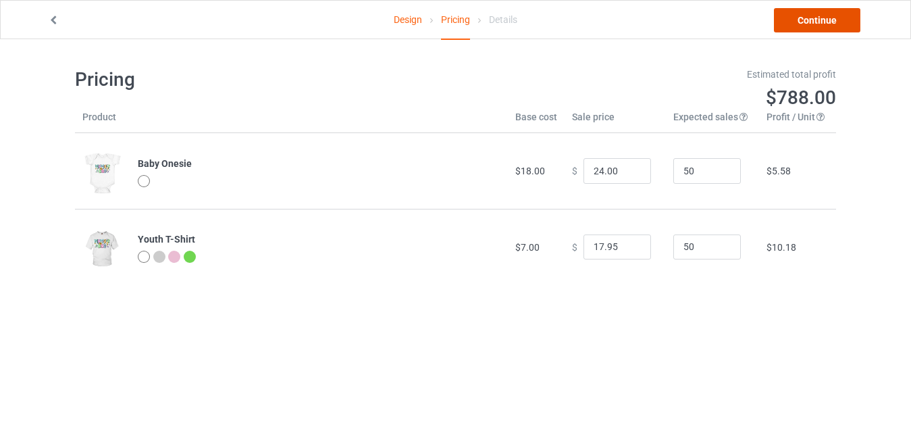
click at [822, 20] on link "Continue" at bounding box center [817, 20] width 86 height 24
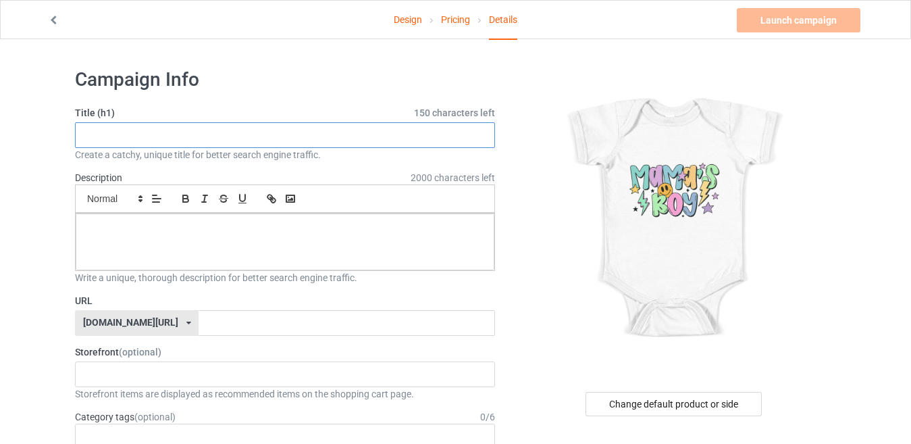
click at [115, 134] on input "text" at bounding box center [285, 135] width 420 height 26
paste input "Mama’s Boy"
type input "Mama’s Boy"
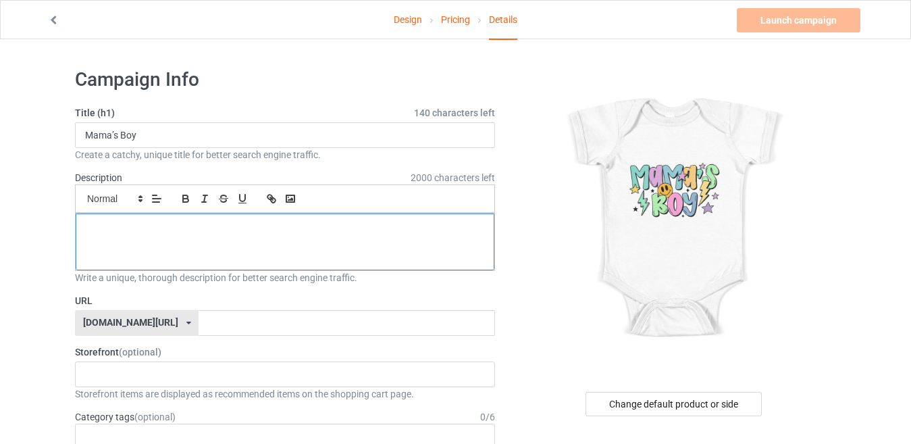
click at [126, 231] on p at bounding box center [284, 228] width 397 height 13
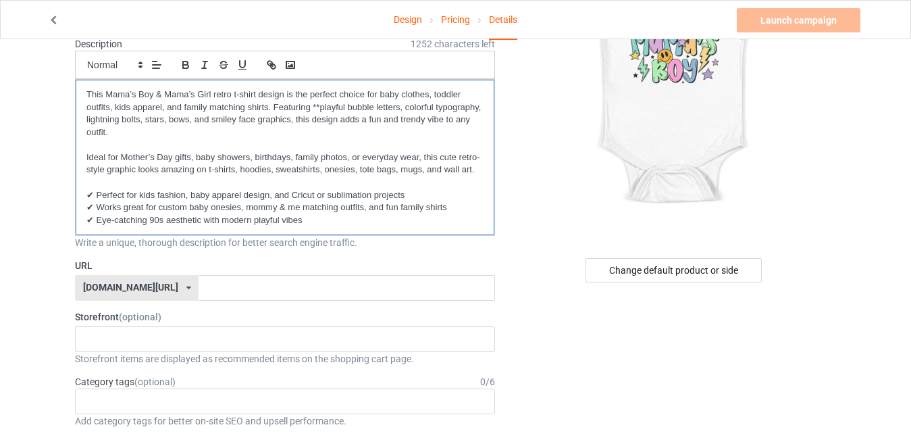
scroll to position [135, 0]
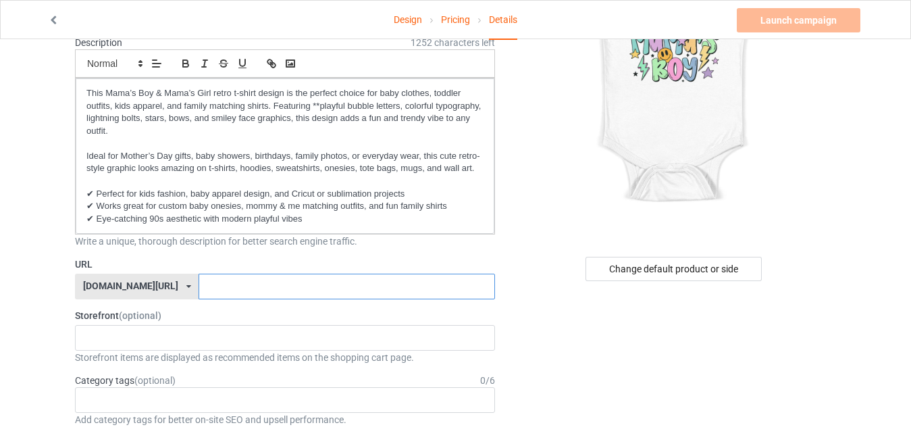
click at [199, 285] on input "text" at bounding box center [347, 286] width 296 height 26
type input "tee-tops-baby-01"
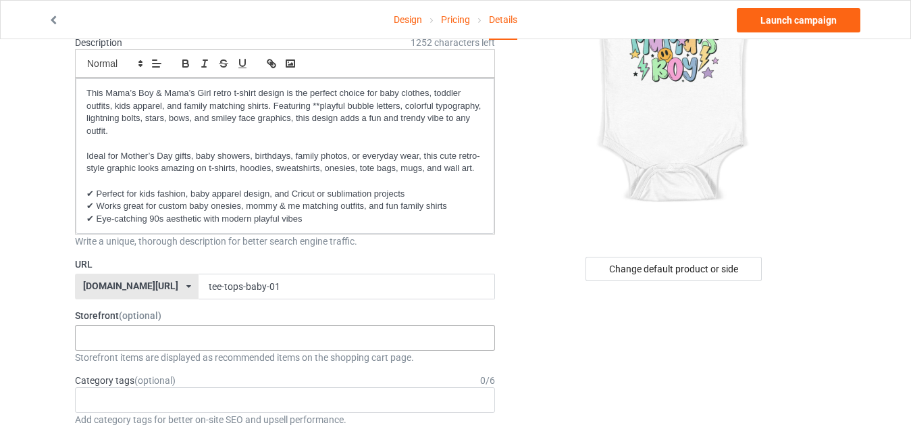
click at [221, 329] on div "TOPS-TEE 68028ed44c8a54002e9ad4be" at bounding box center [285, 338] width 420 height 26
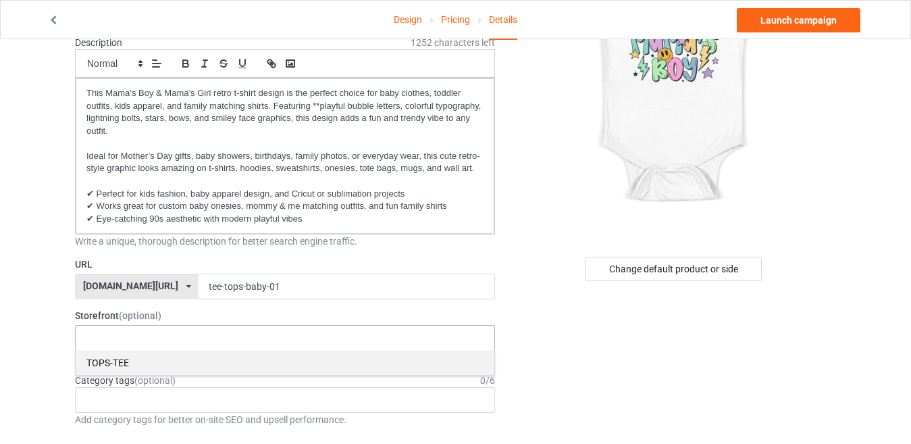
click at [205, 360] on div "TOPS-TEE" at bounding box center [285, 362] width 419 height 25
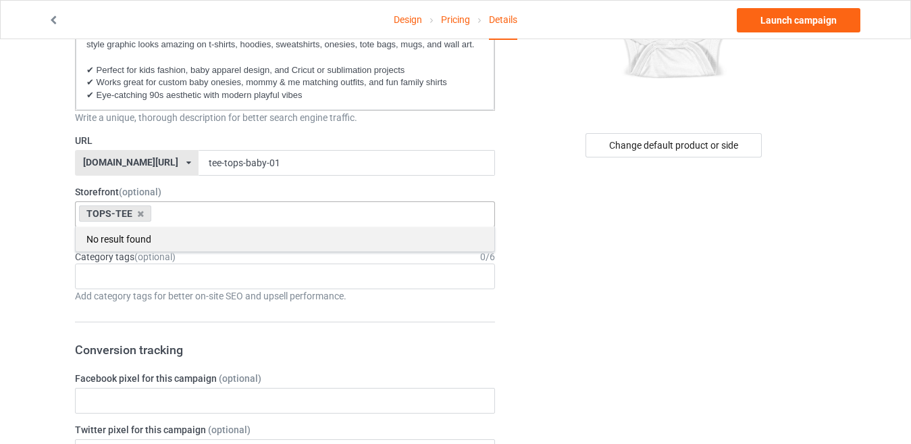
scroll to position [270, 0]
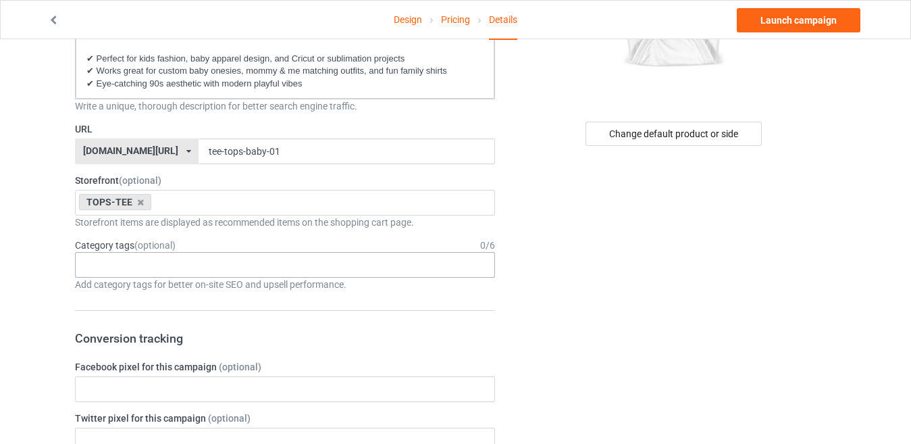
click at [184, 255] on div "Age > 1-19 > 1 Age > 1-12 Months > 1 Month Age > 1-12 Months Age > 1-19 Age > 1…" at bounding box center [285, 265] width 420 height 26
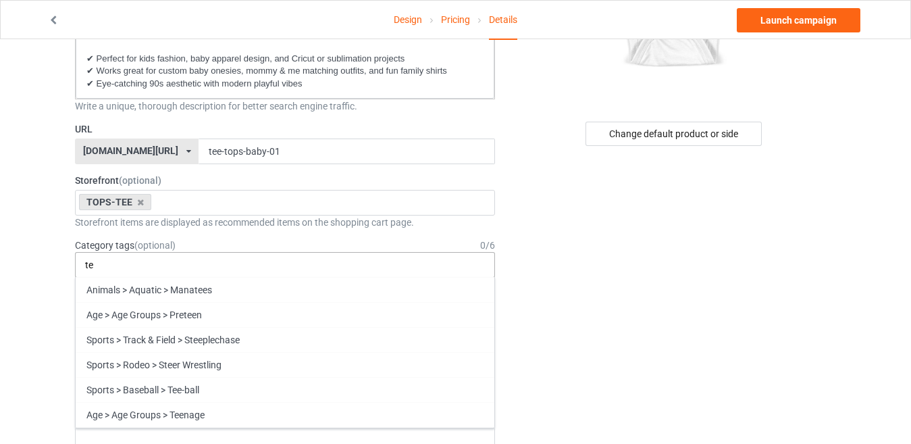
type input "t"
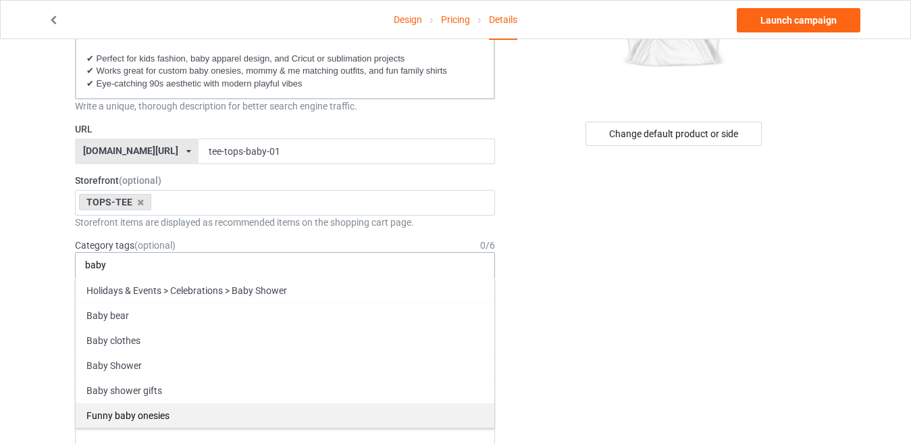
scroll to position [338, 0]
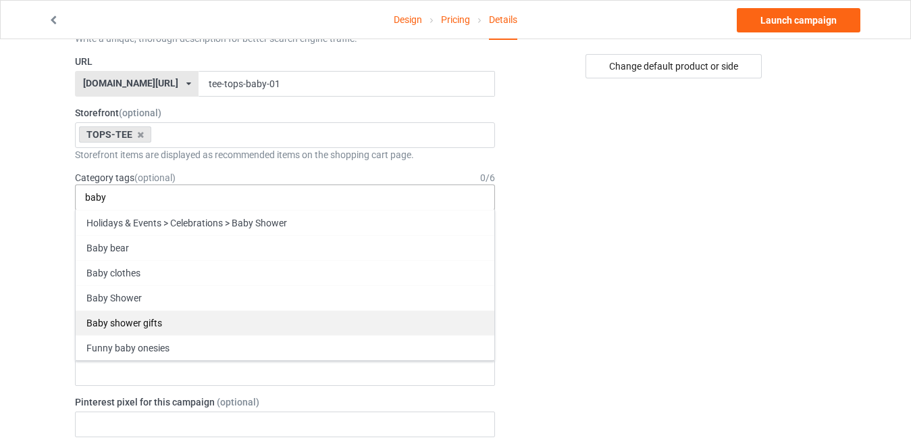
type input "baby"
click at [186, 321] on div "Baby shower gifts" at bounding box center [285, 322] width 419 height 25
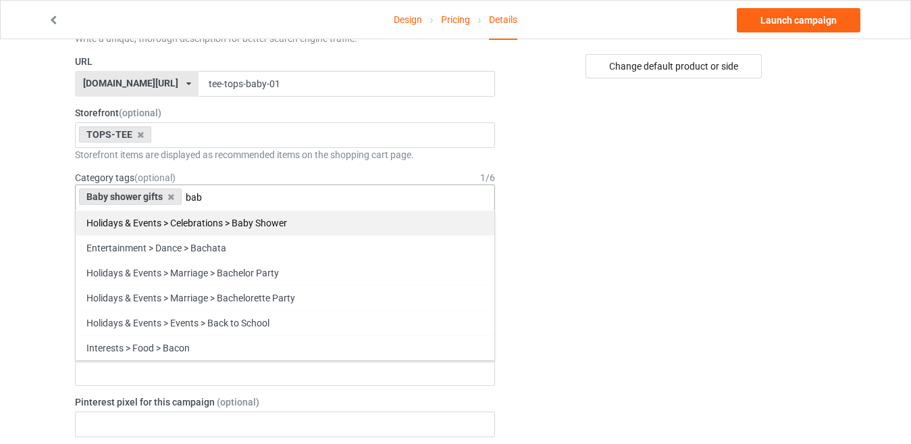
scroll to position [49, 0]
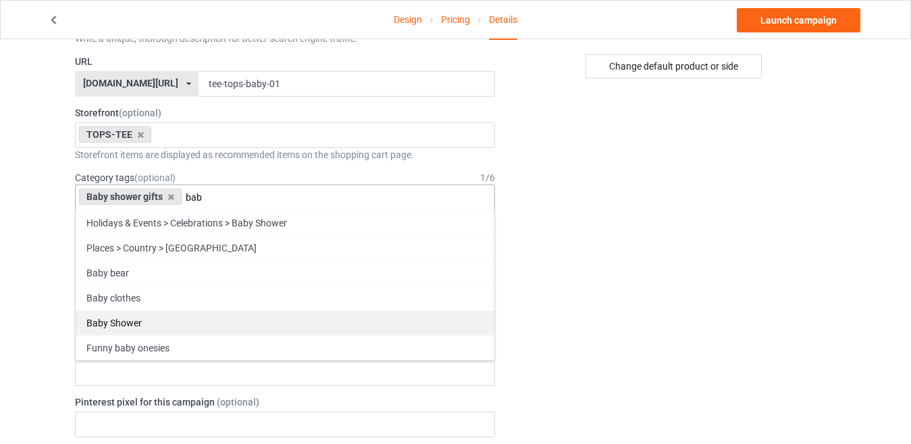
type input "bab"
click at [153, 320] on div "Baby Shower" at bounding box center [285, 322] width 419 height 25
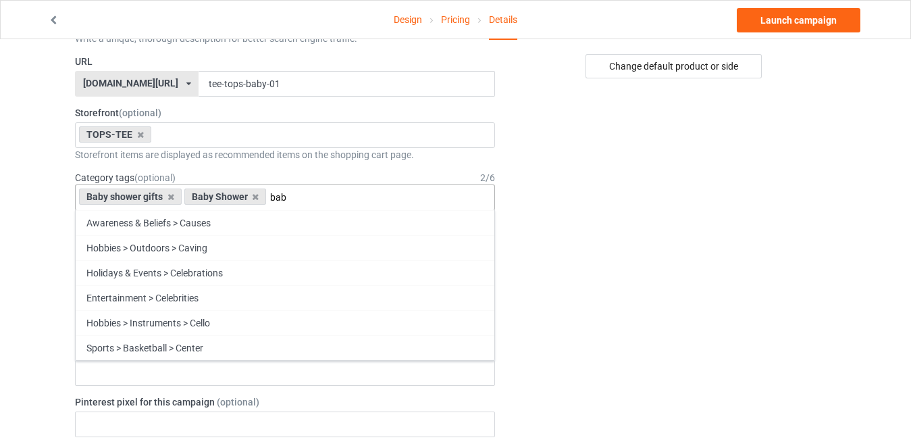
scroll to position [24, 0]
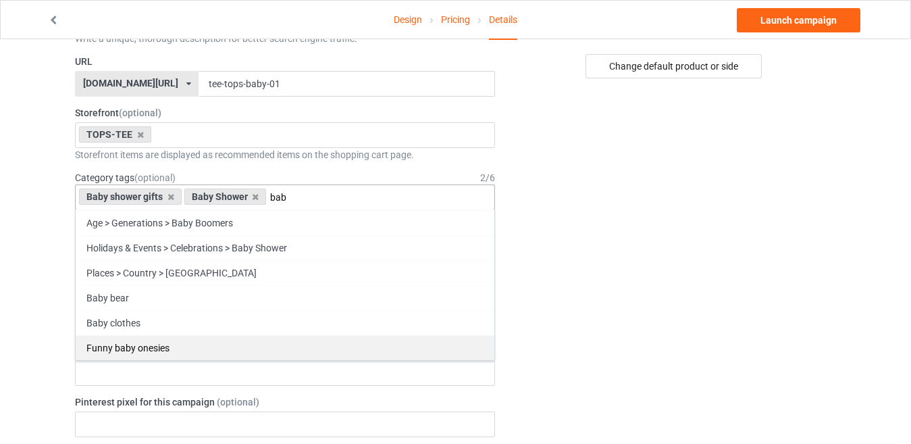
type input "bab"
click at [199, 343] on div "Funny baby onesies" at bounding box center [285, 347] width 419 height 25
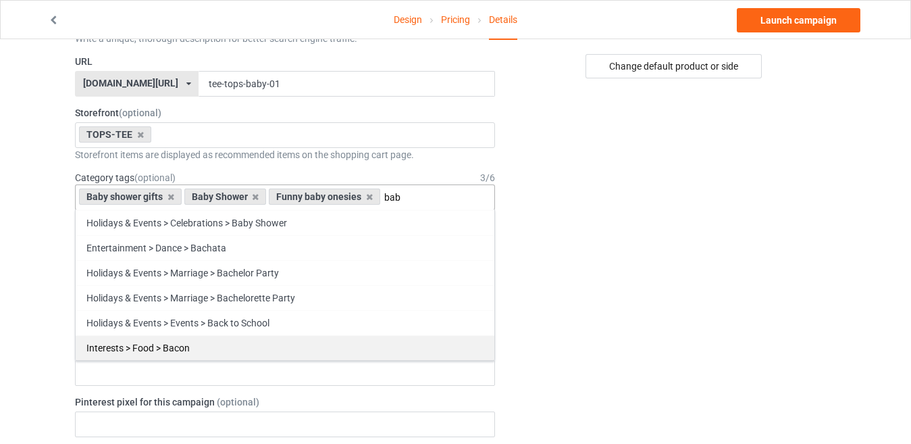
scroll to position [0, 0]
type input "bab"
click at [183, 350] on div "Baby clothes" at bounding box center [285, 346] width 419 height 25
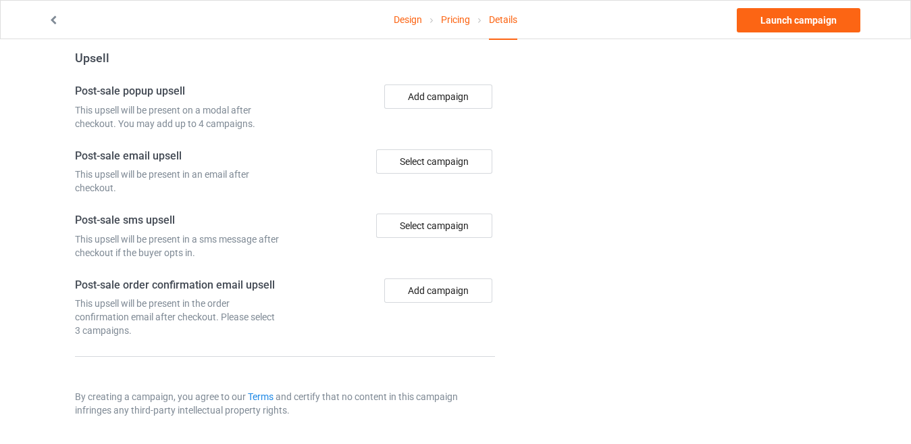
scroll to position [1112, 0]
click at [760, 31] on link "Launch campaign" at bounding box center [799, 20] width 124 height 24
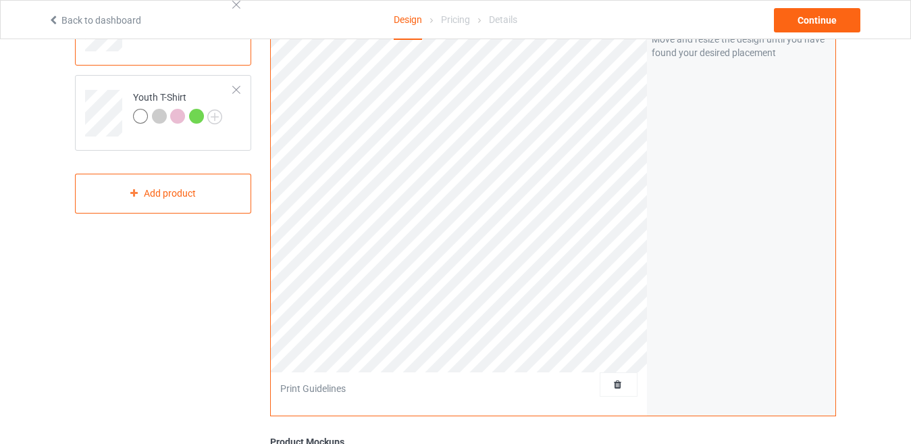
scroll to position [31, 0]
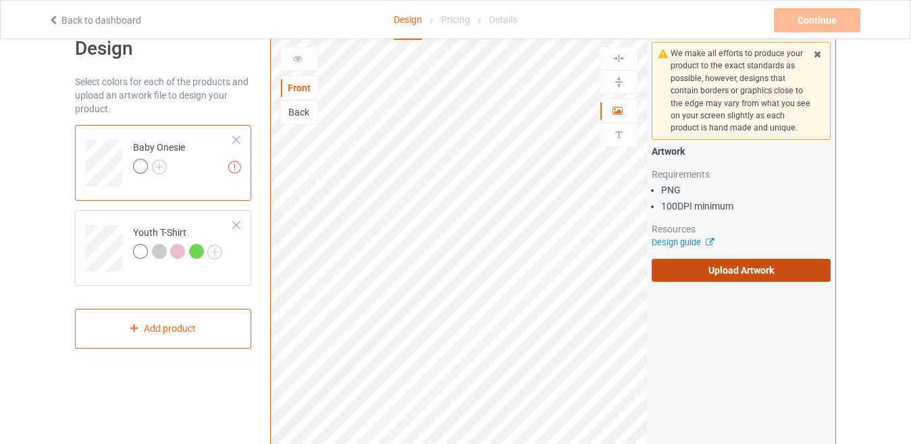
click at [729, 273] on label "Upload Artwork" at bounding box center [741, 270] width 179 height 23
click at [0, 0] on input "Upload Artwork" at bounding box center [0, 0] width 0 height 0
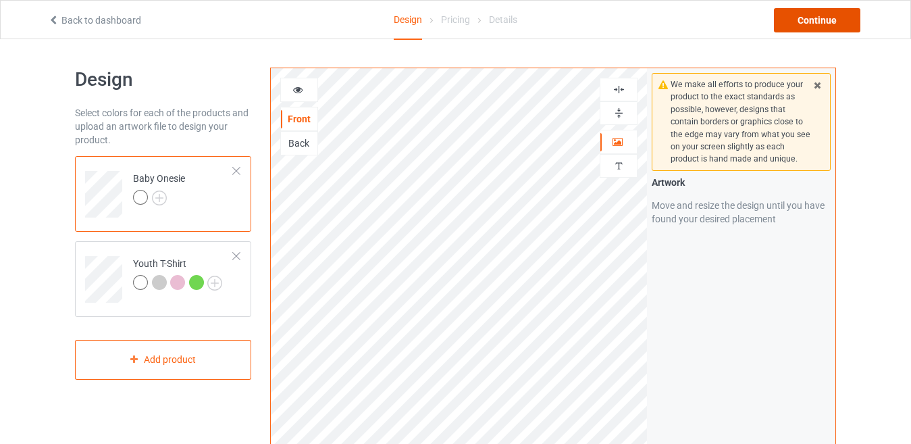
click at [811, 11] on div "Continue" at bounding box center [817, 20] width 86 height 24
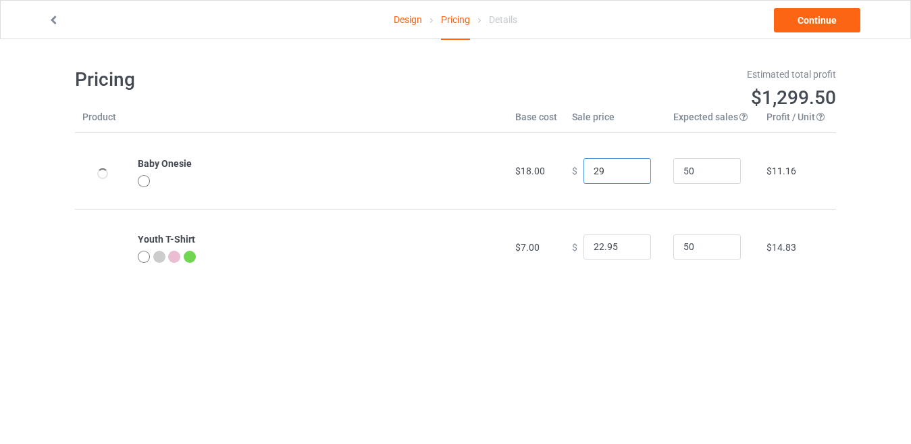
click at [631, 172] on input "29" at bounding box center [617, 171] width 68 height 26
click at [631, 172] on input "28" at bounding box center [617, 171] width 68 height 26
click at [631, 172] on input "27" at bounding box center [617, 171] width 68 height 26
click at [631, 172] on input "26" at bounding box center [617, 171] width 68 height 26
click at [631, 172] on input "25" at bounding box center [617, 171] width 68 height 26
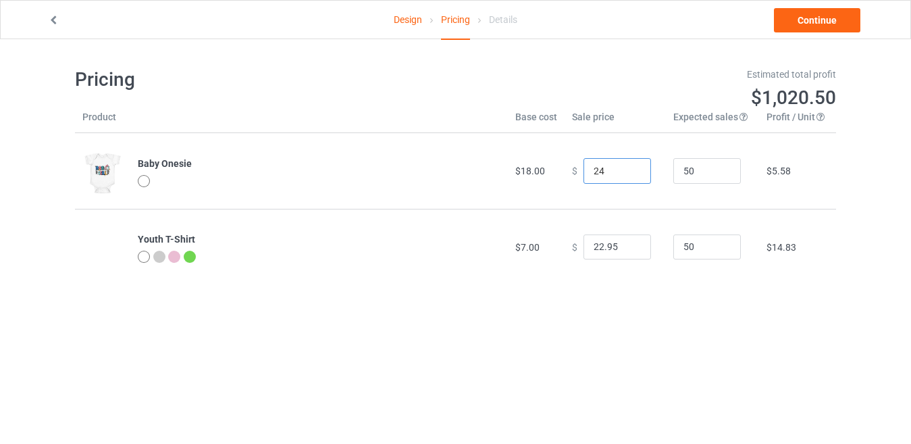
click at [631, 172] on input "24" at bounding box center [617, 171] width 68 height 26
type input "24.00"
click at [628, 248] on input "21.95" at bounding box center [617, 247] width 68 height 26
click at [628, 248] on input "20.95" at bounding box center [617, 247] width 68 height 26
click at [628, 248] on input "19.95" at bounding box center [617, 247] width 68 height 26
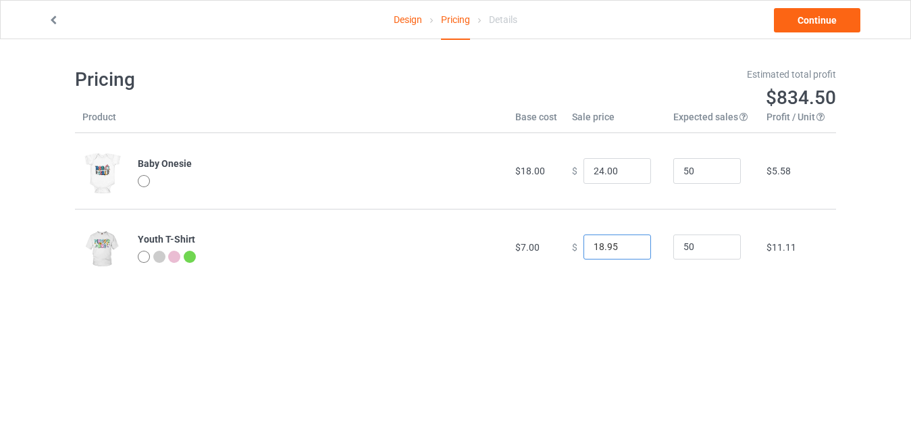
click at [628, 248] on input "18.95" at bounding box center [617, 247] width 68 height 26
type input "17.95"
click at [628, 248] on input "17.95" at bounding box center [617, 247] width 68 height 26
click at [831, 18] on link "Continue" at bounding box center [817, 20] width 86 height 24
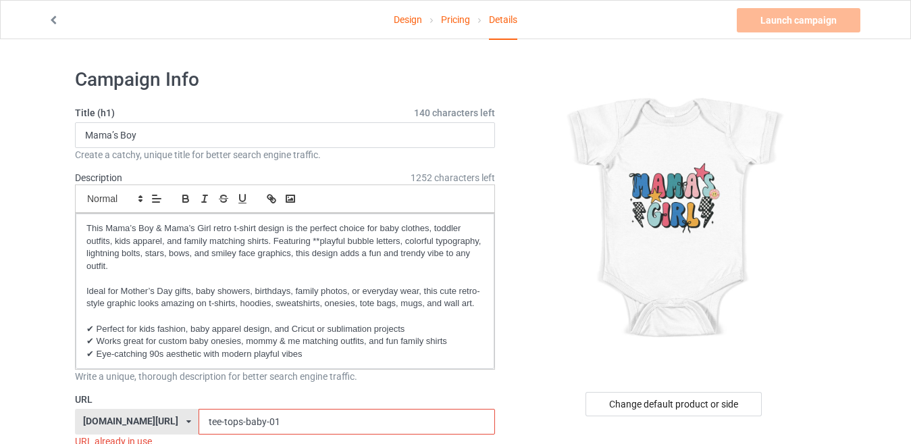
scroll to position [68, 0]
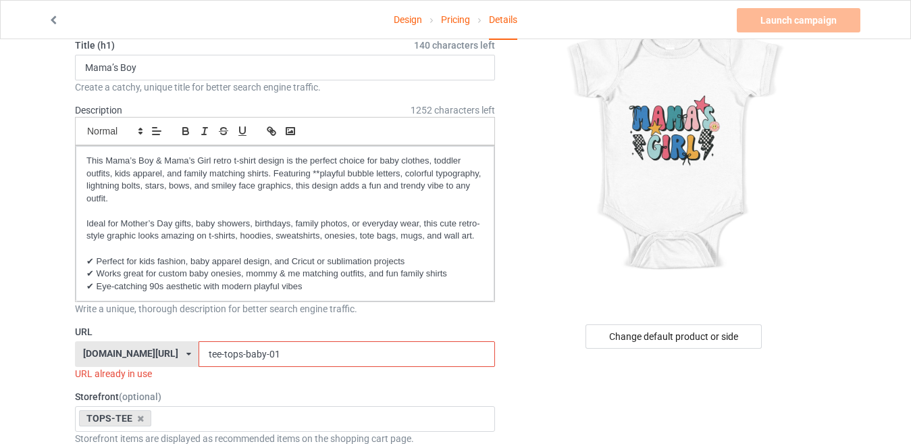
click at [249, 363] on input "tee-tops-baby-01" at bounding box center [347, 354] width 296 height 26
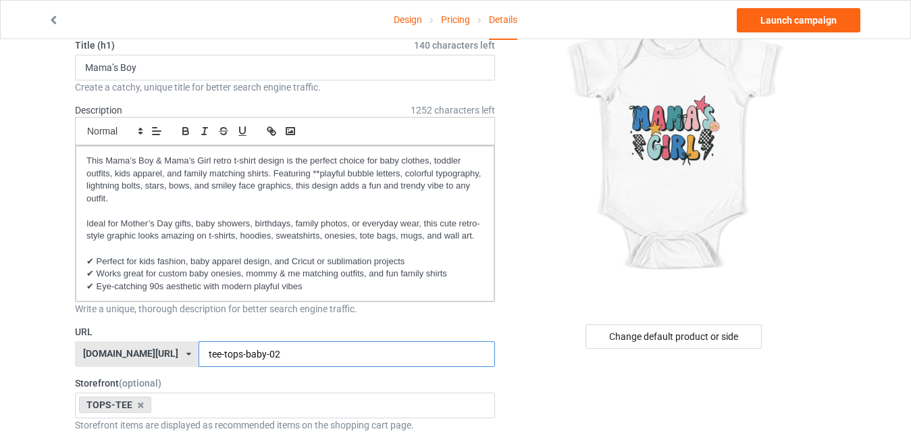
type input "tee-tops-baby-02"
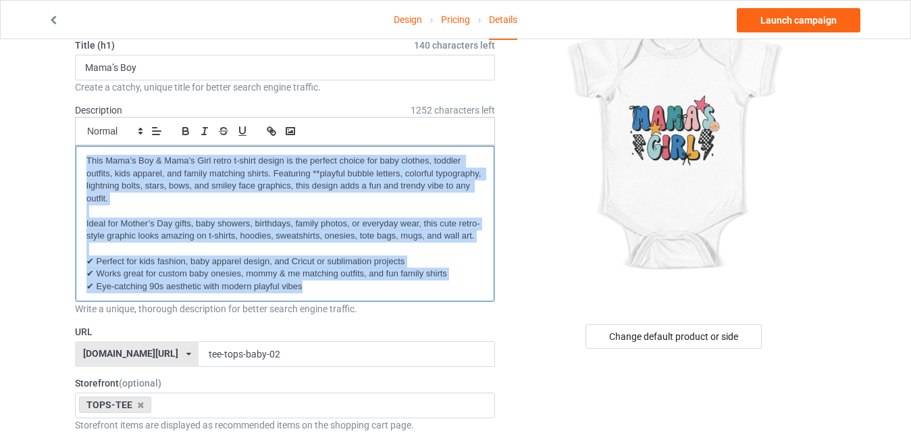
drag, startPoint x: 380, startPoint y: 285, endPoint x: 40, endPoint y: 132, distance: 373.0
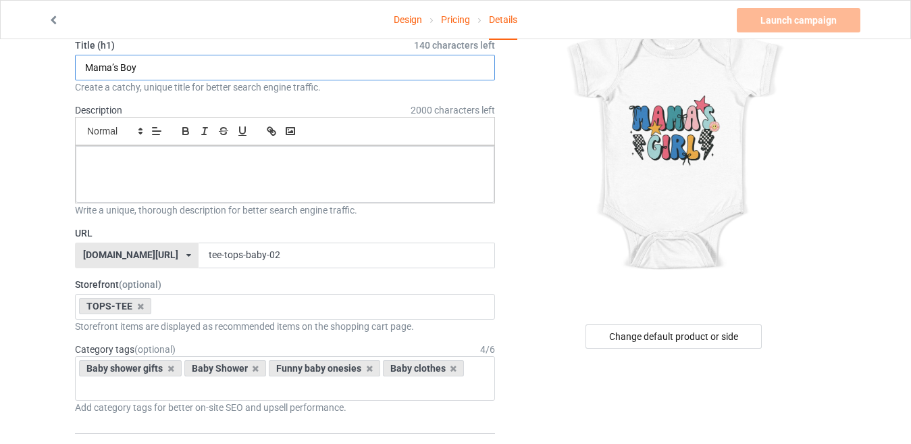
drag, startPoint x: 148, startPoint y: 67, endPoint x: 74, endPoint y: 61, distance: 73.9
paste input "Girl"
type input "Mama’s Girl"
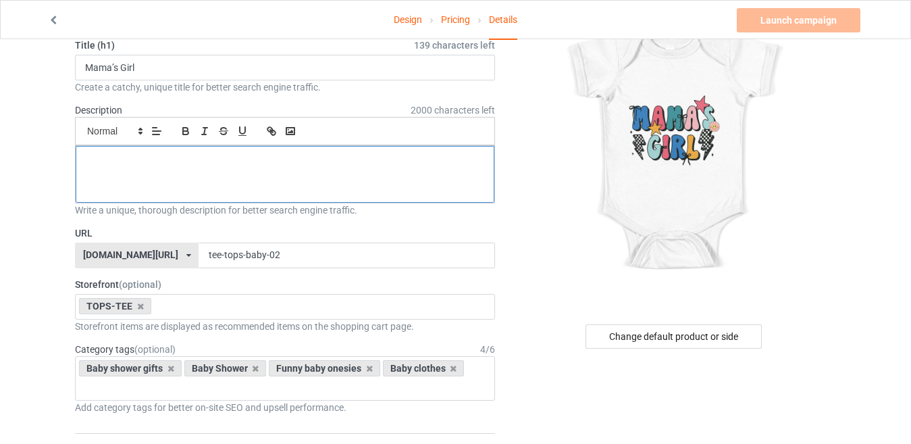
click at [199, 159] on p at bounding box center [284, 161] width 397 height 13
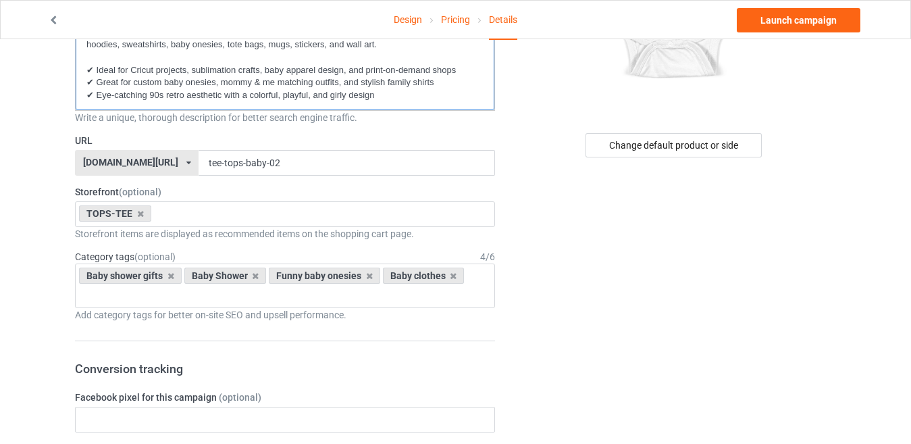
scroll to position [270, 0]
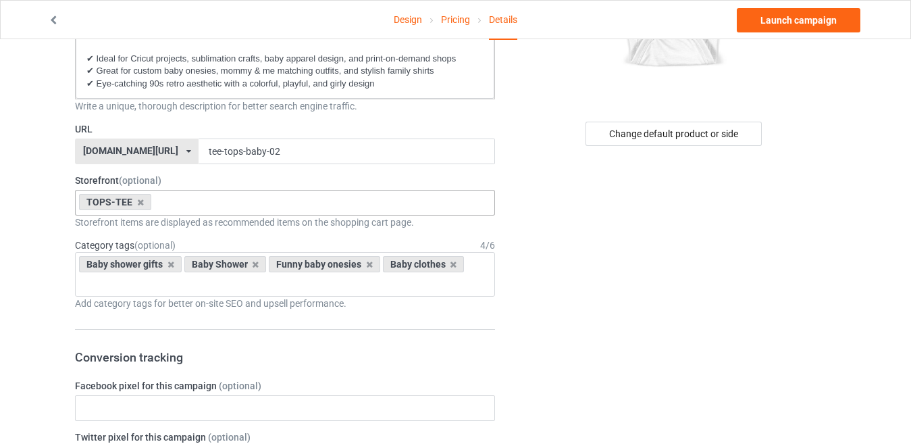
click at [215, 205] on div "TOPS-TEE No result found 68028ed44c8a54002e9ad4be" at bounding box center [285, 203] width 420 height 26
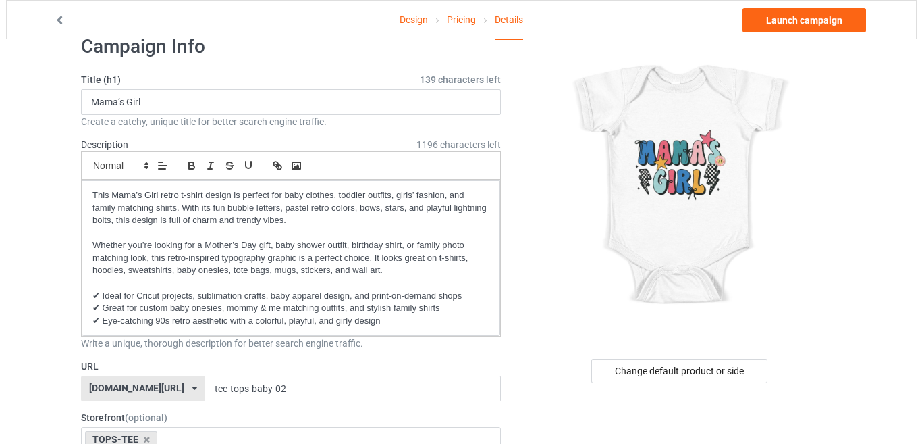
scroll to position [0, 0]
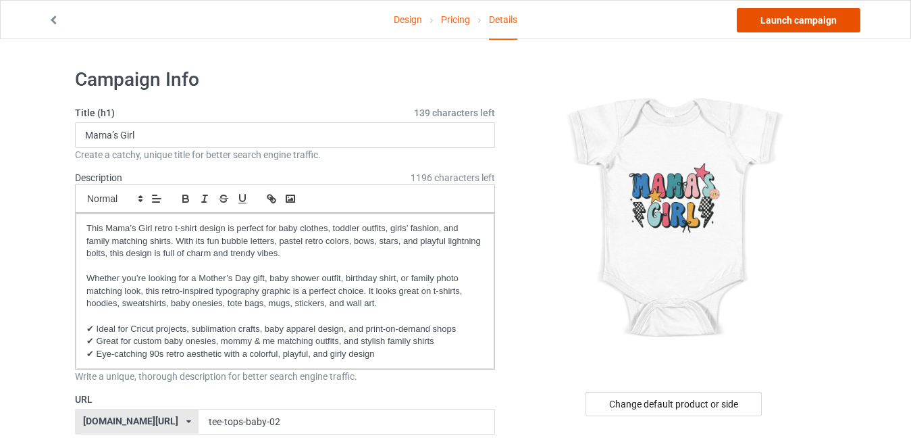
click at [764, 28] on link "Launch campaign" at bounding box center [799, 20] width 124 height 24
